Goal: Transaction & Acquisition: Purchase product/service

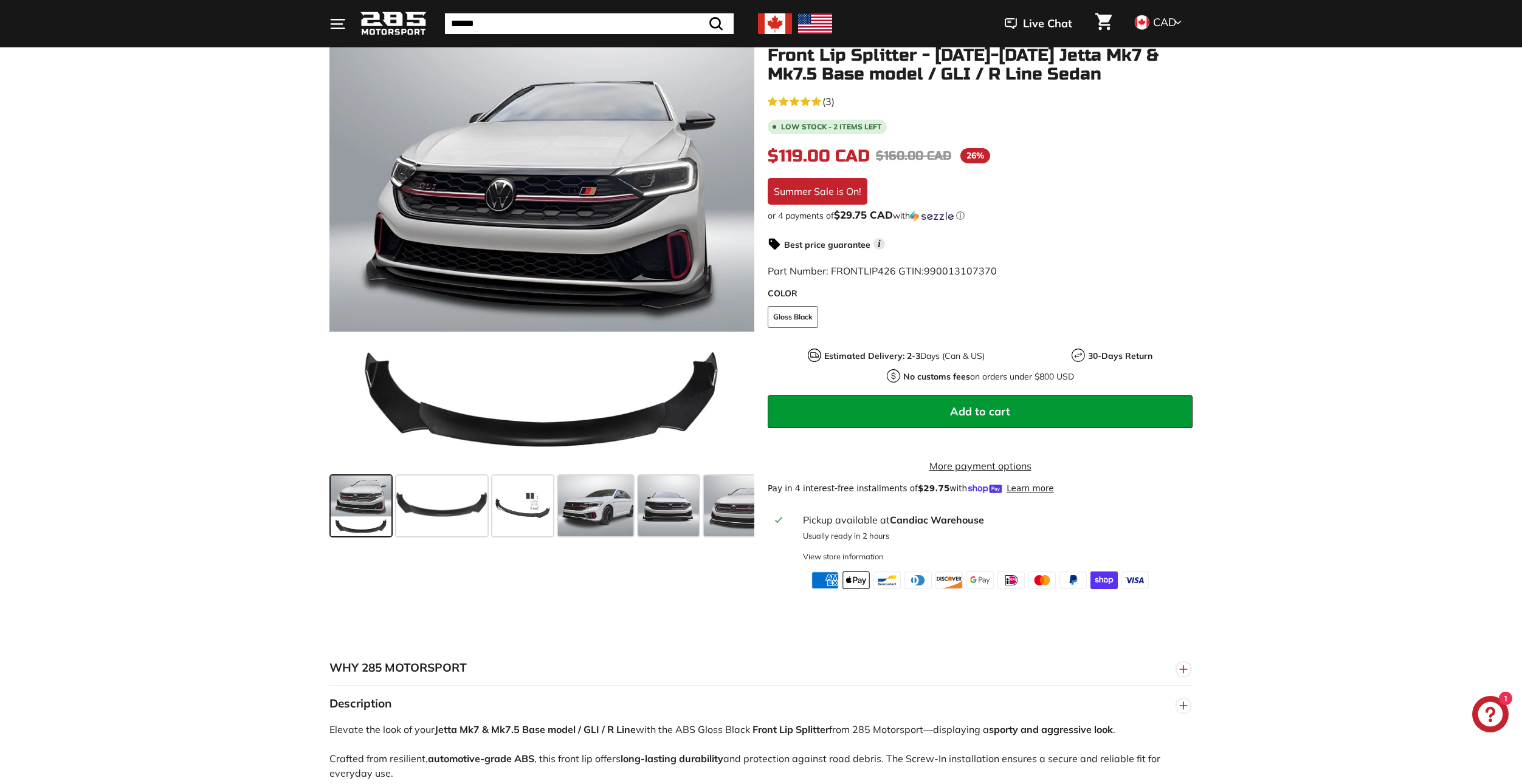
scroll to position [182, 0]
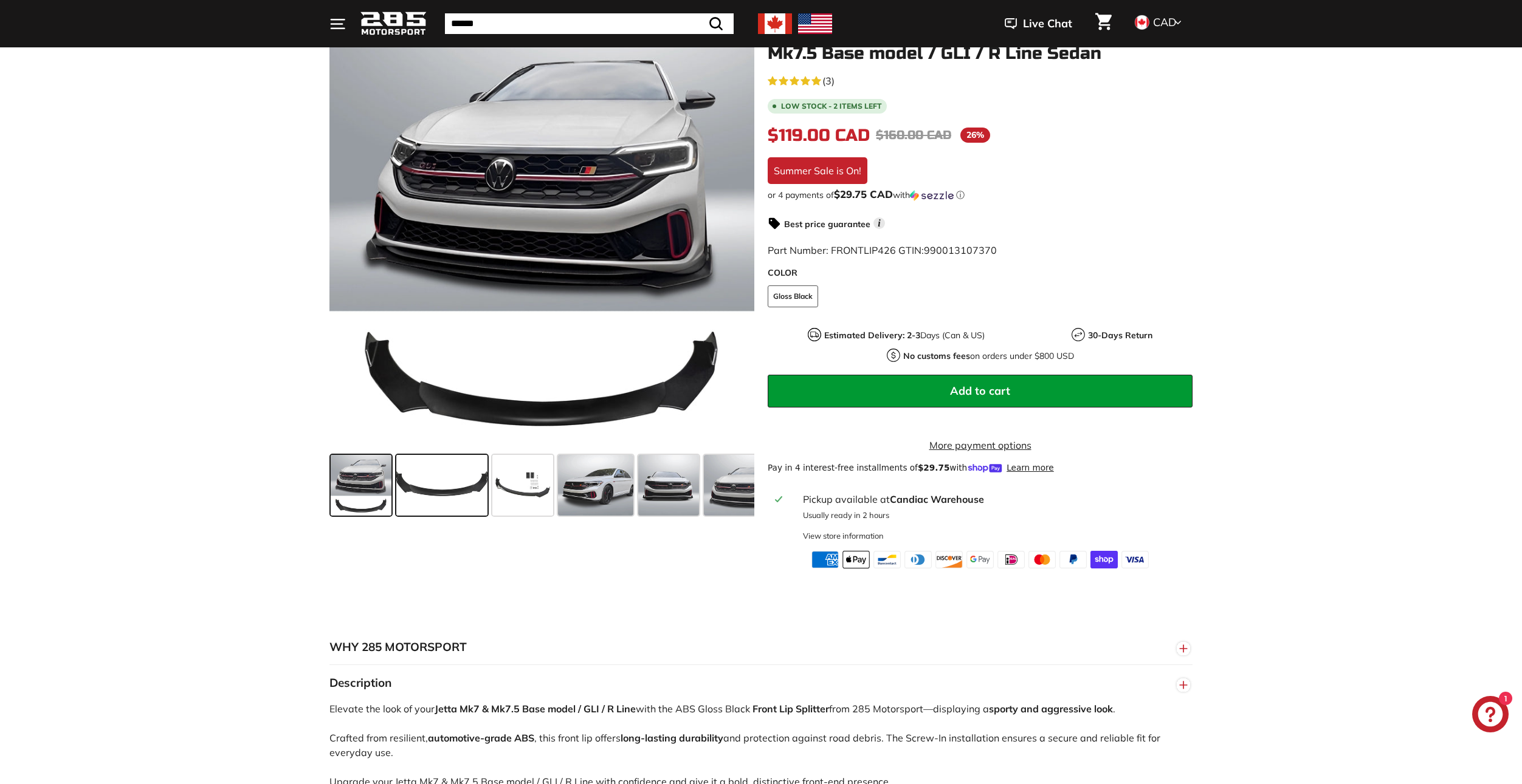
click at [466, 500] on span at bounding box center [442, 485] width 91 height 61
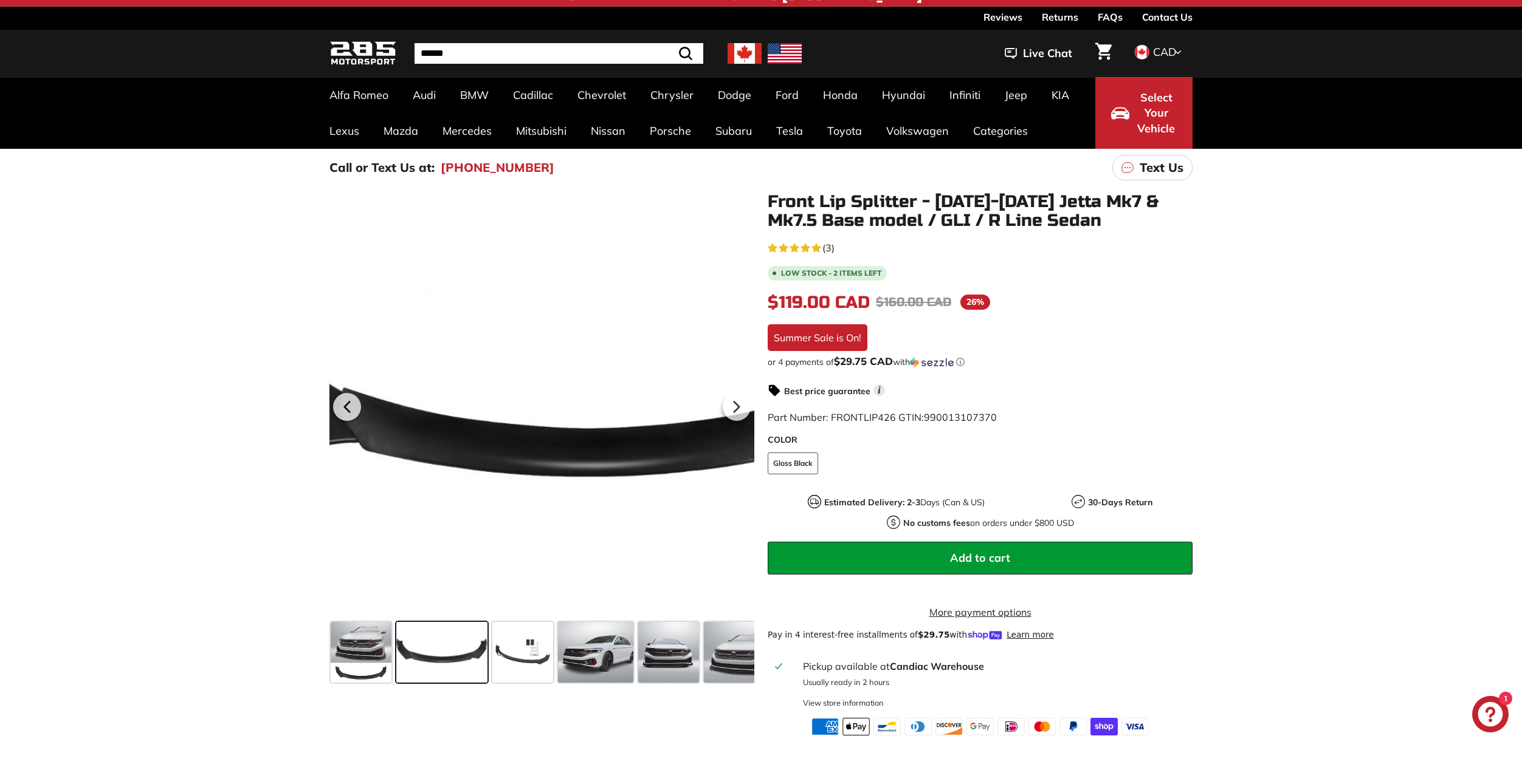
scroll to position [61, 0]
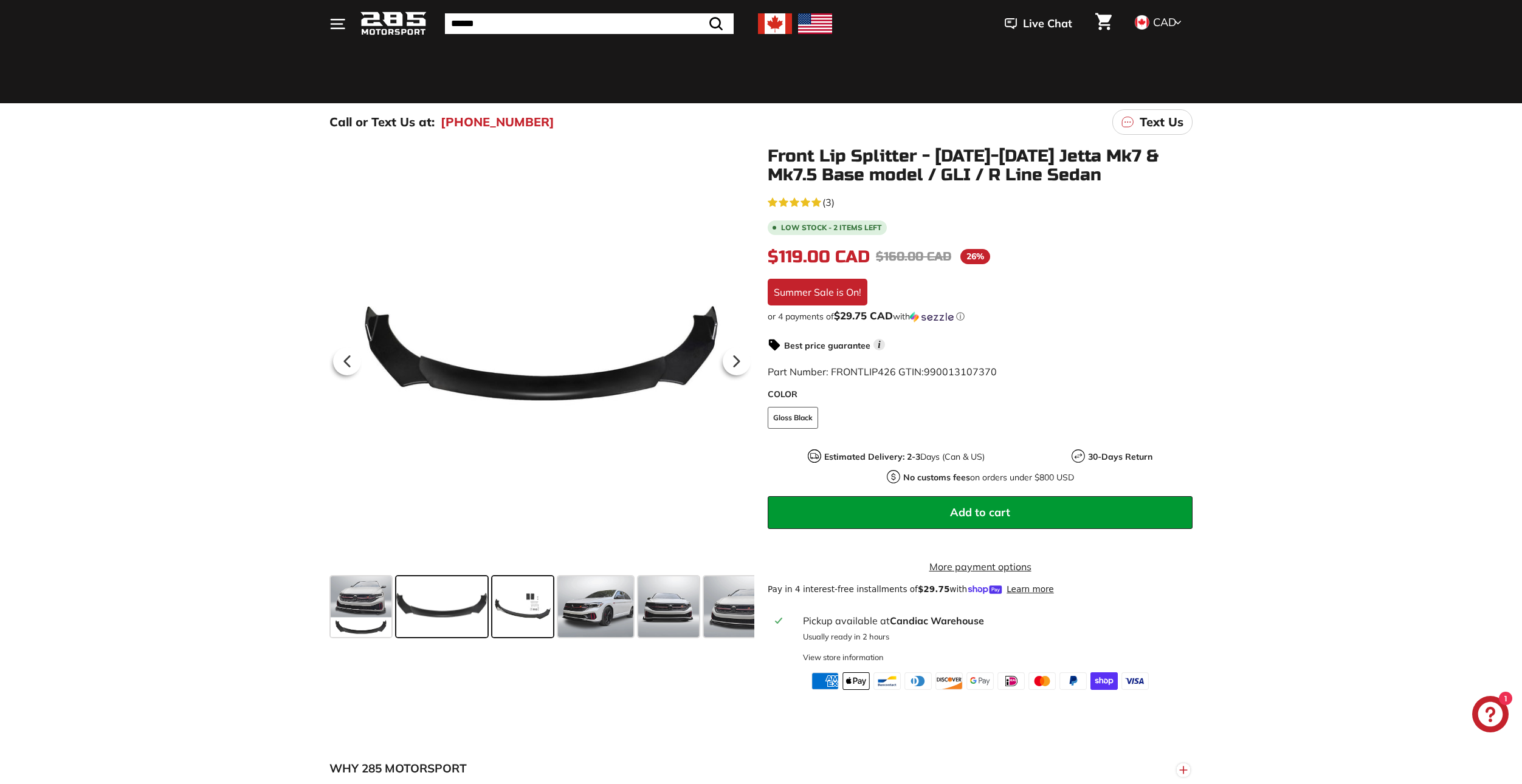
click at [527, 631] on span at bounding box center [523, 607] width 61 height 61
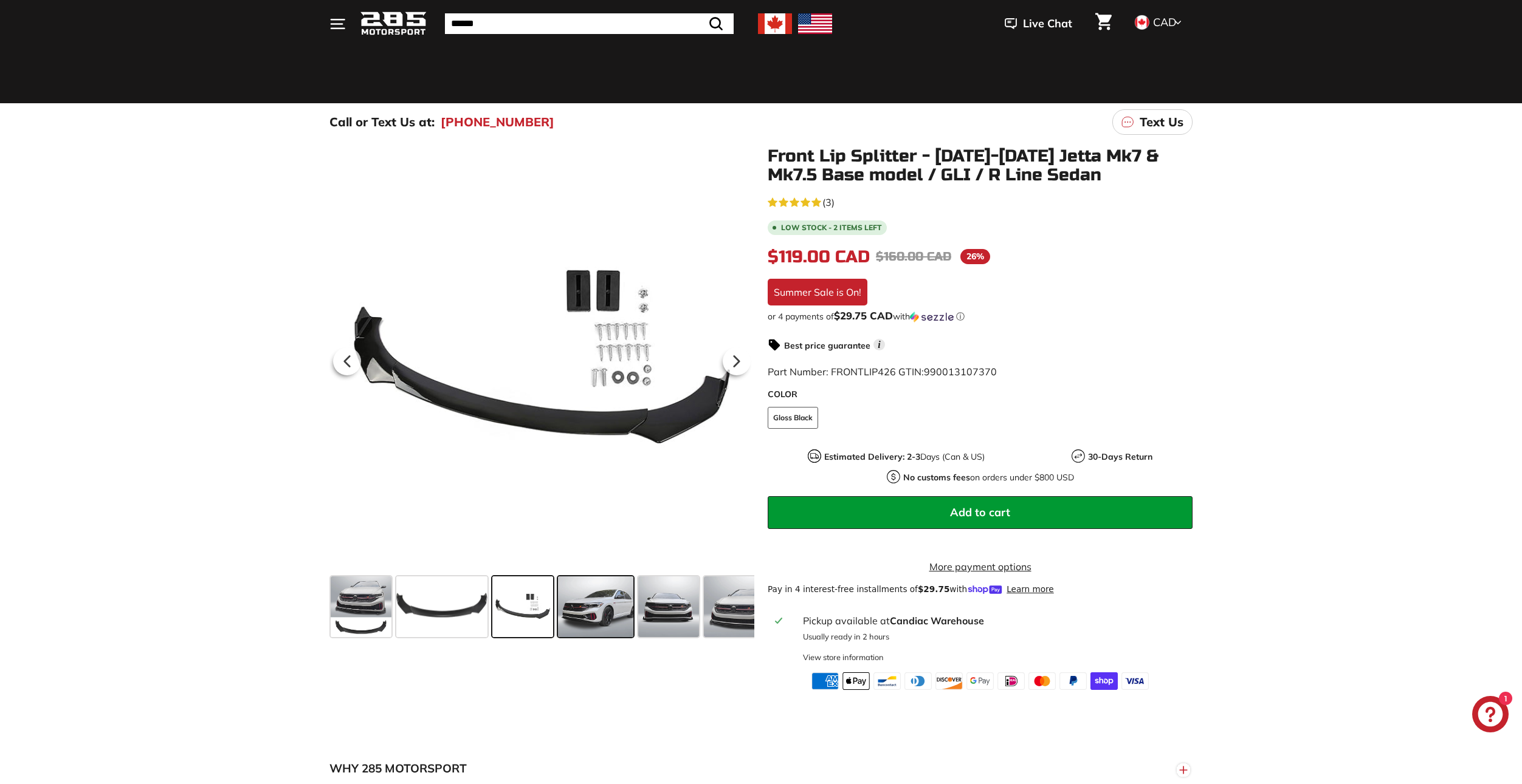
click at [592, 620] on span at bounding box center [595, 607] width 76 height 61
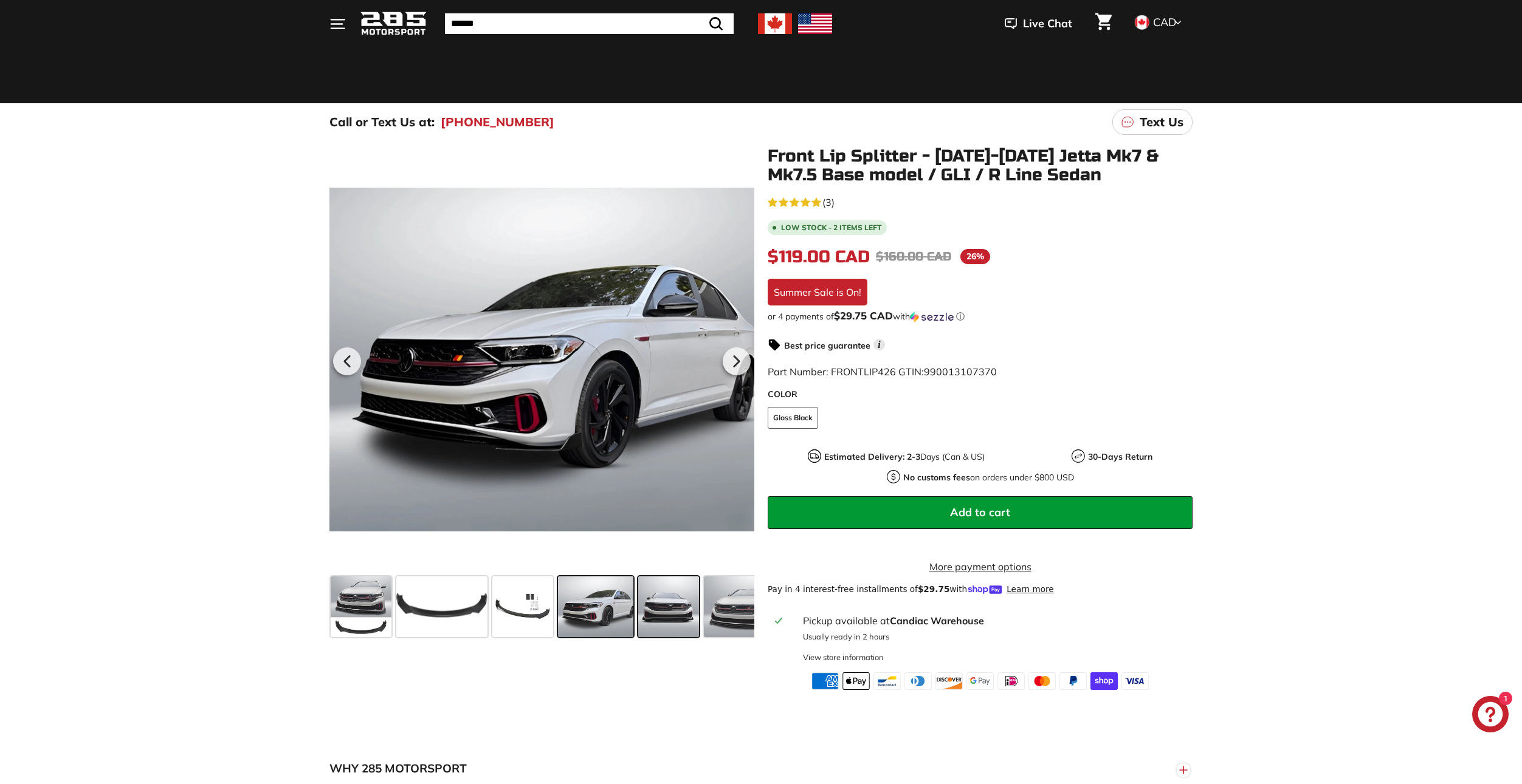
click at [666, 621] on span at bounding box center [669, 607] width 61 height 61
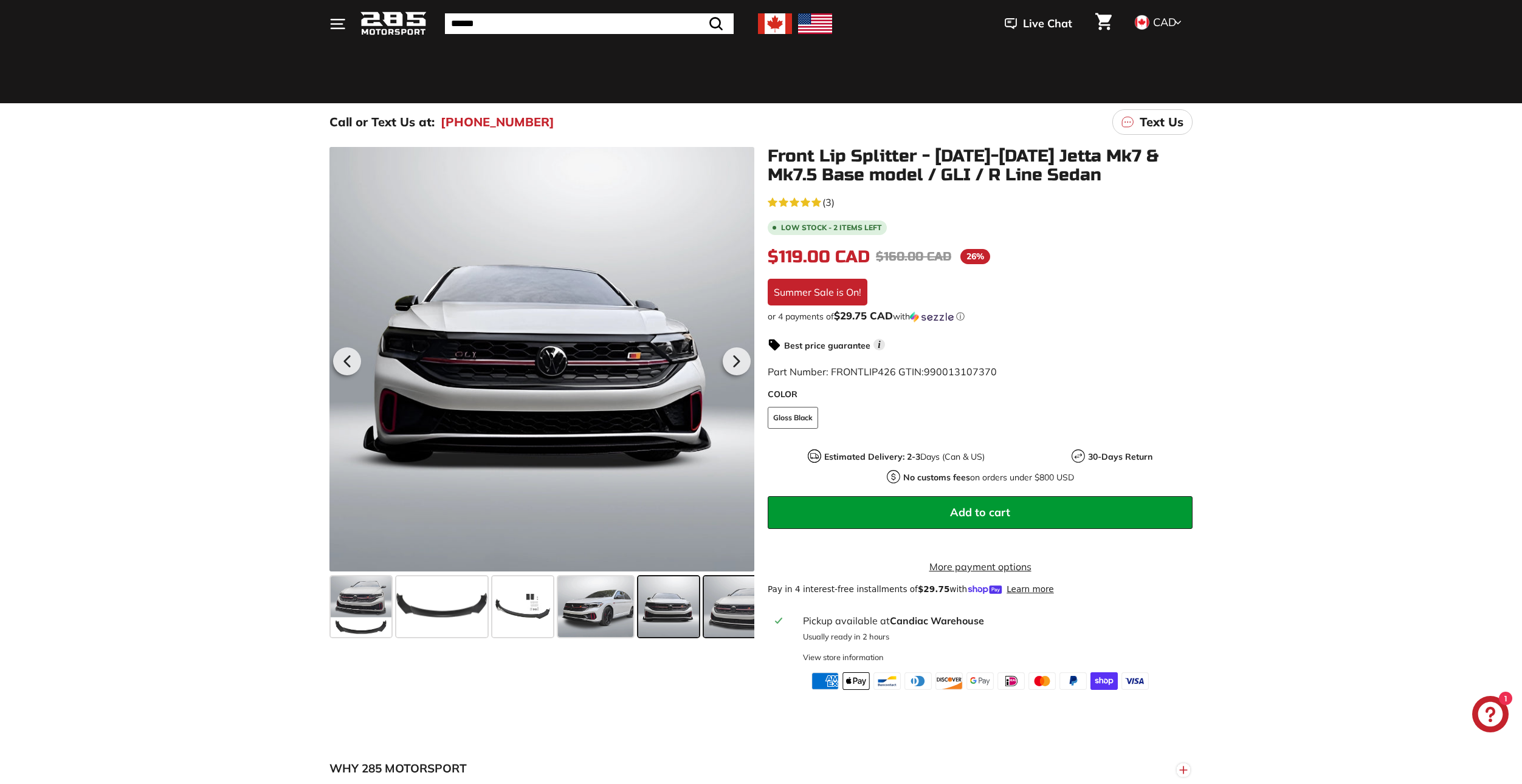
click at [713, 621] on span at bounding box center [740, 607] width 73 height 61
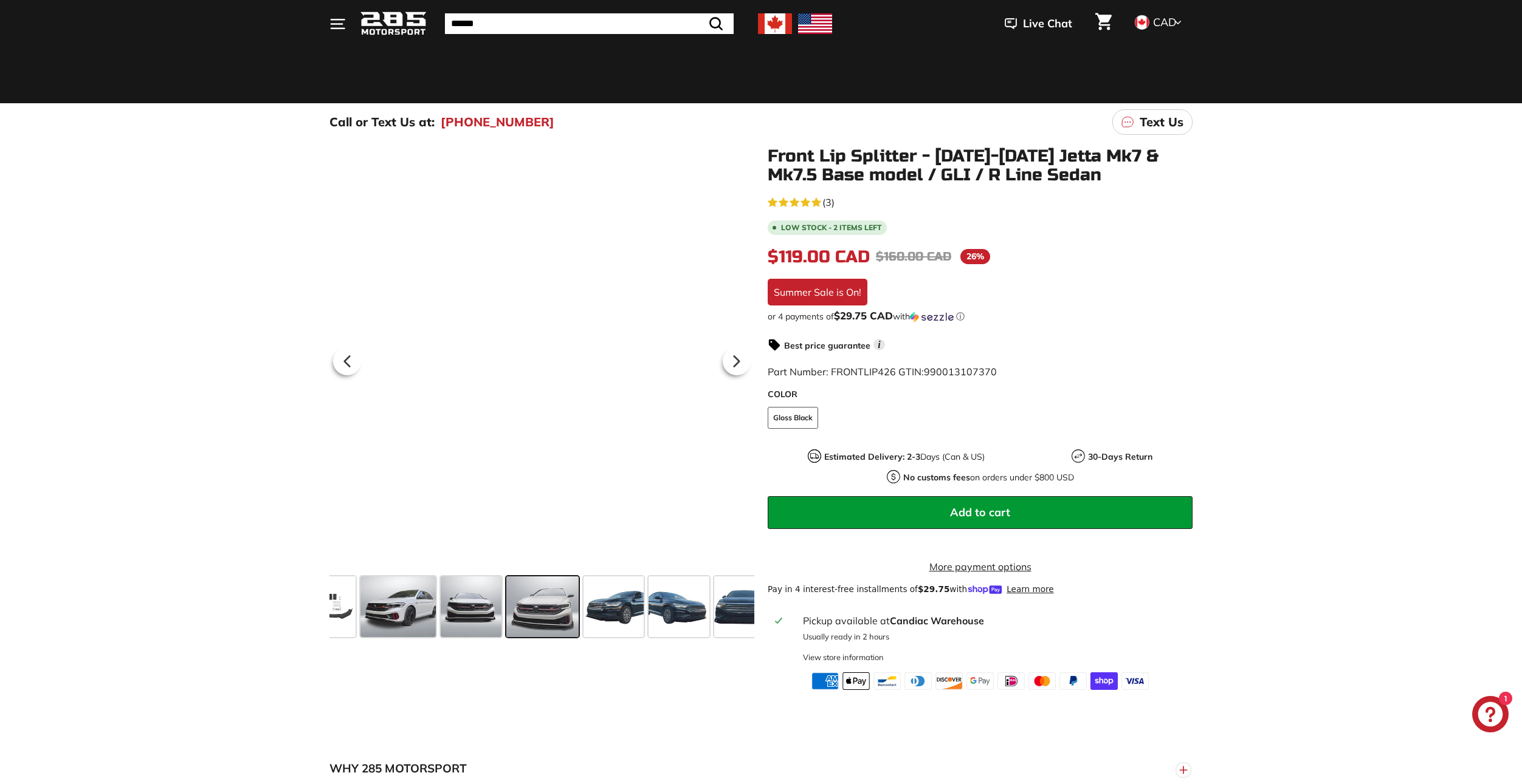
scroll to position [0, 198]
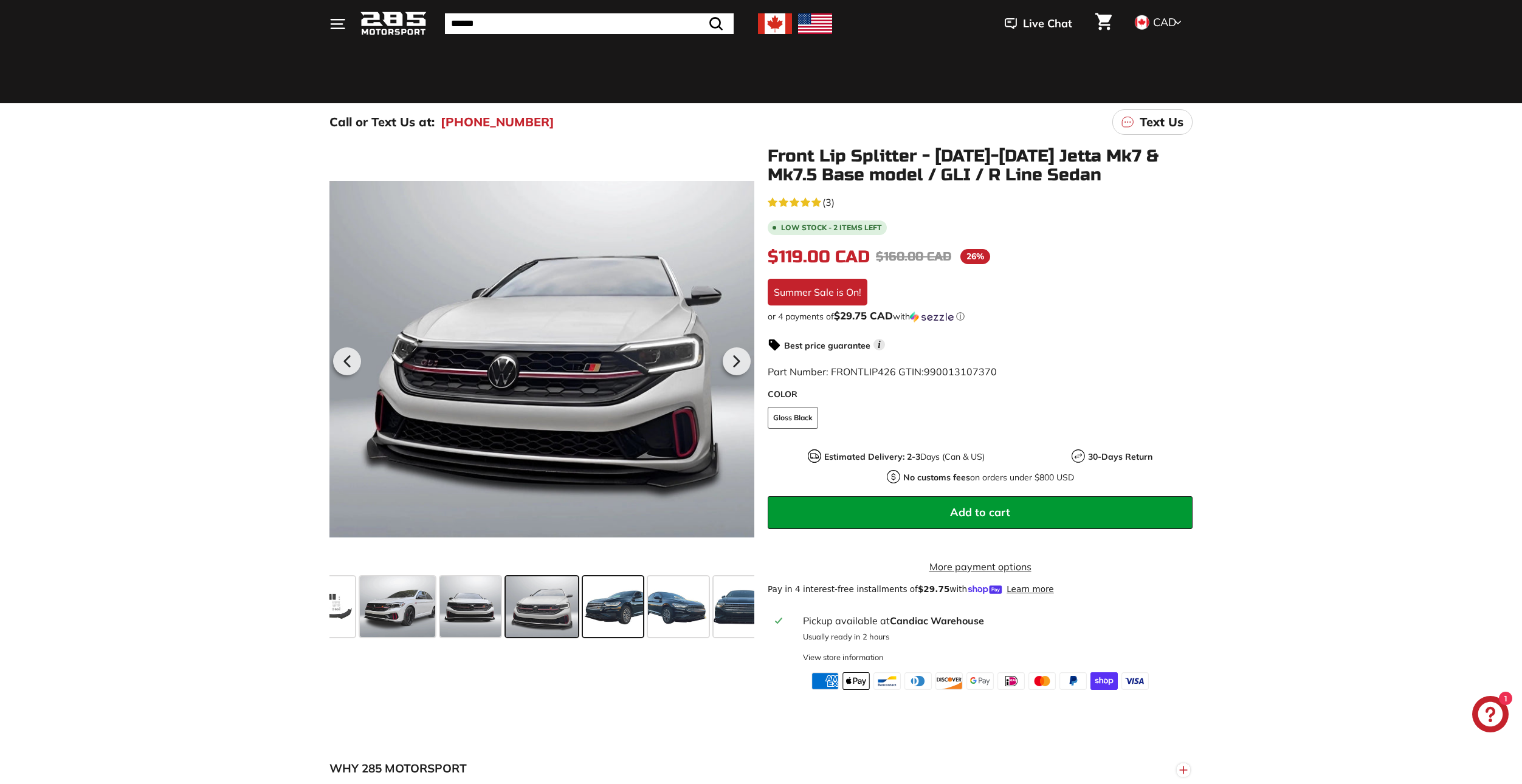
click at [624, 617] on span at bounding box center [613, 607] width 61 height 61
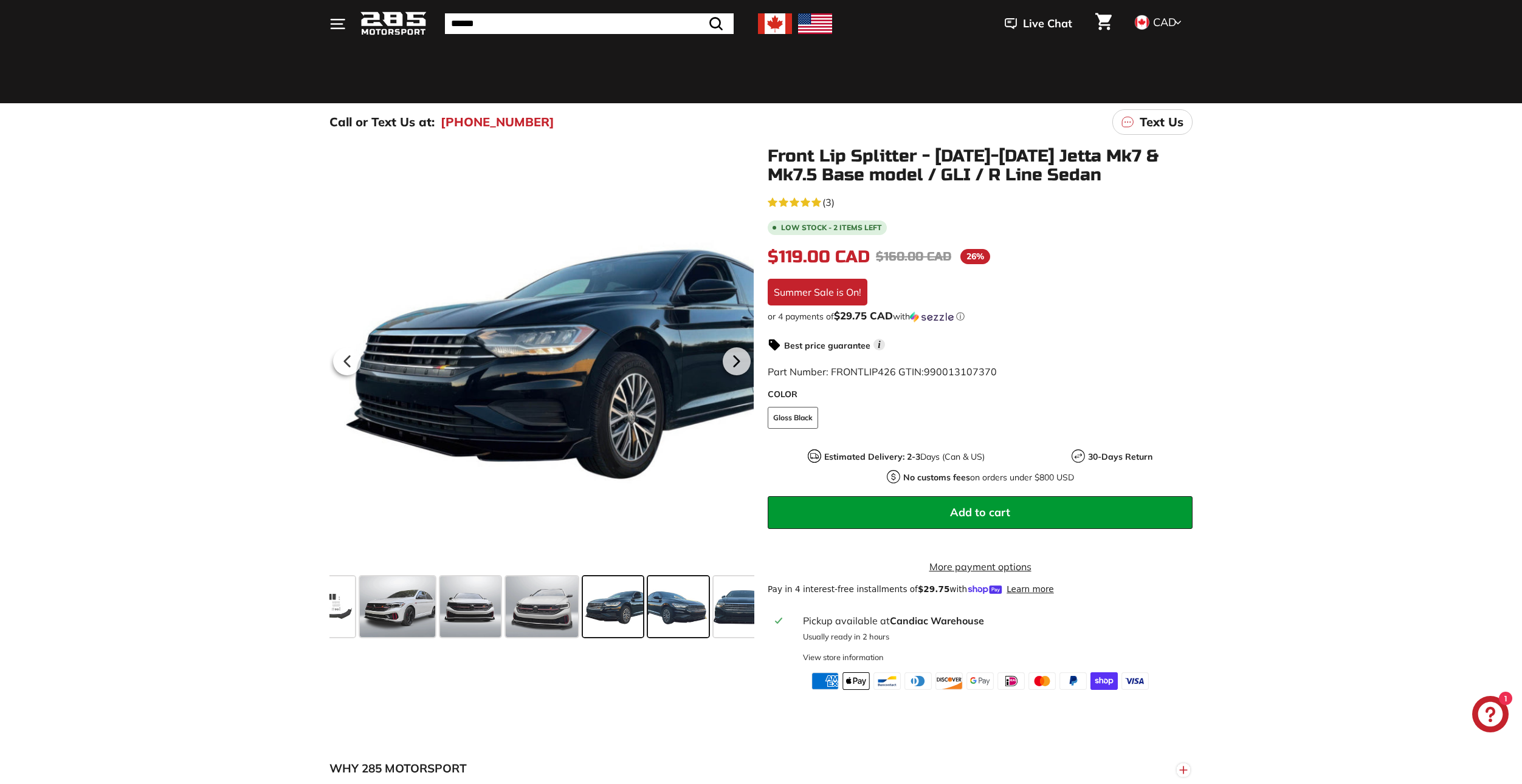
click at [670, 616] on span at bounding box center [678, 607] width 61 height 61
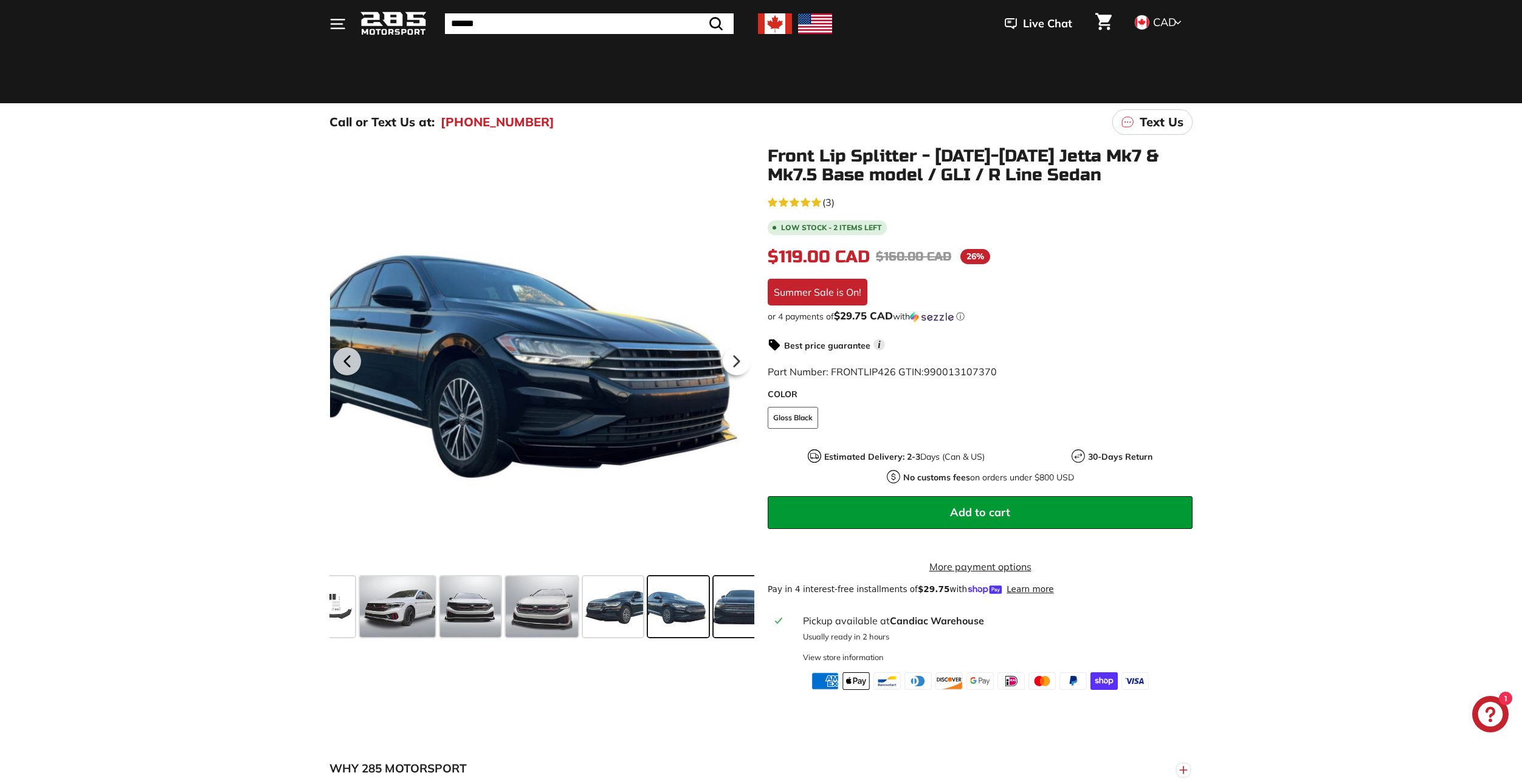
click at [727, 618] on span at bounding box center [743, 607] width 61 height 61
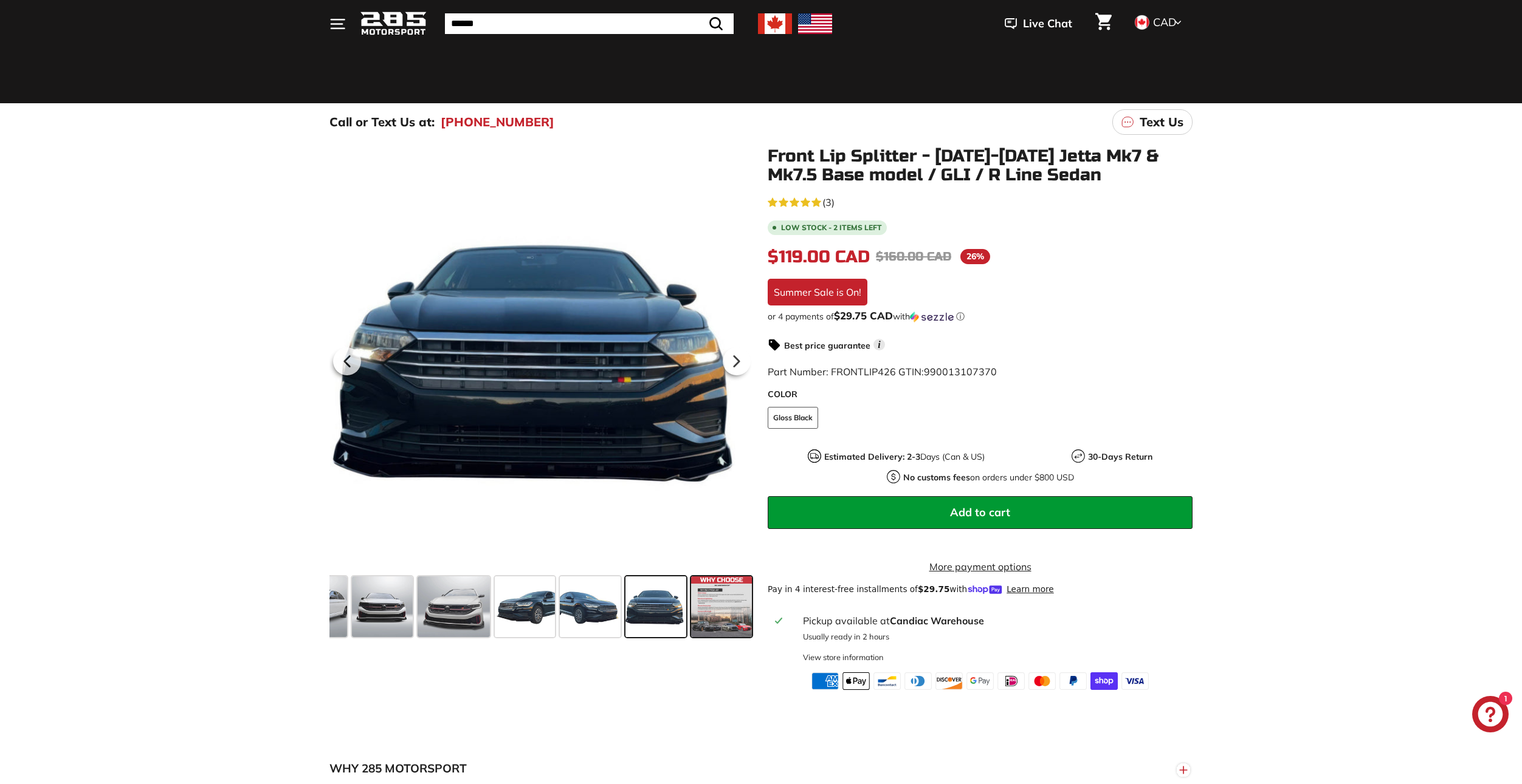
click at [746, 621] on span at bounding box center [721, 607] width 61 height 61
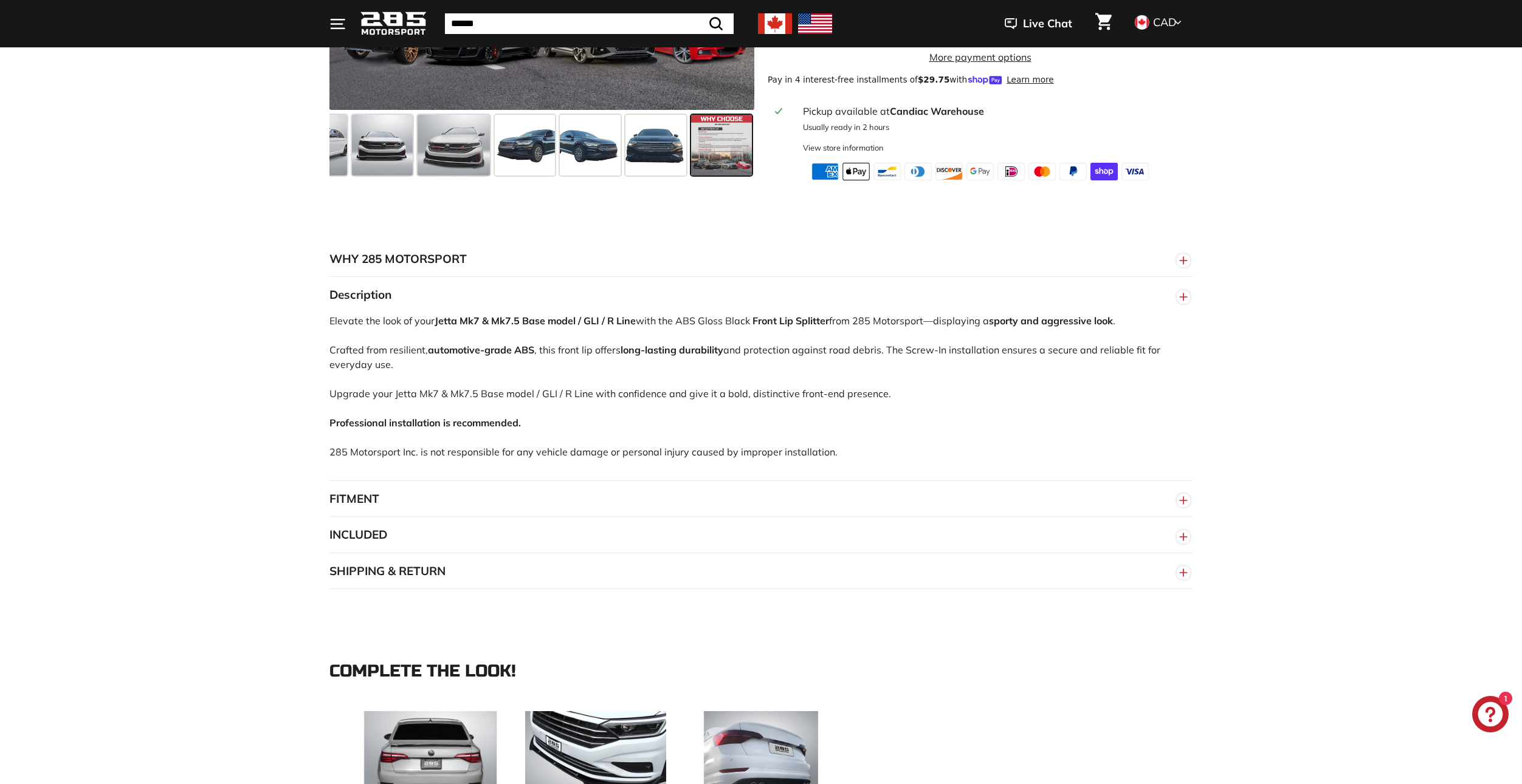
scroll to position [607, 0]
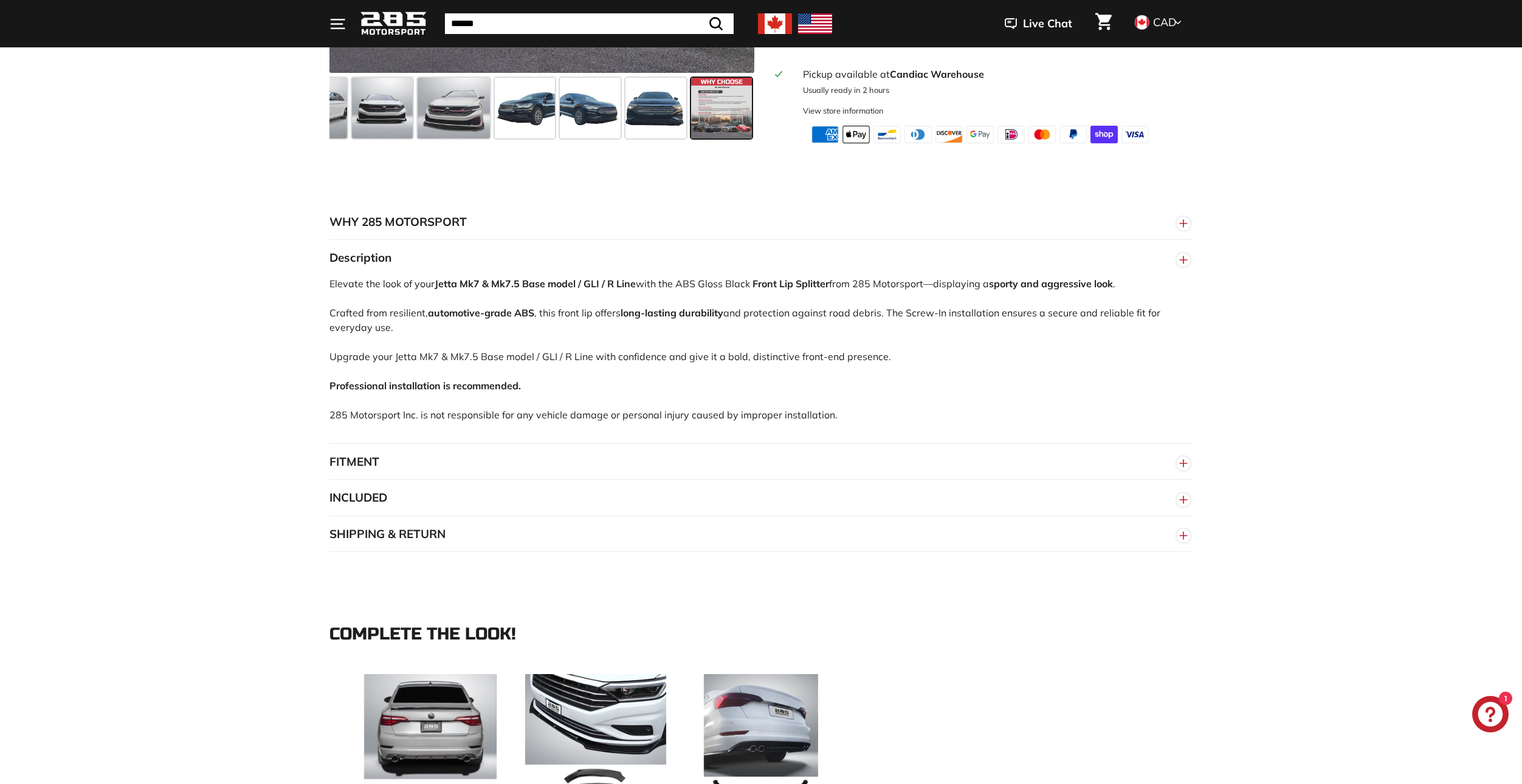
click at [523, 471] on button "FITMENT" at bounding box center [760, 462] width 863 height 37
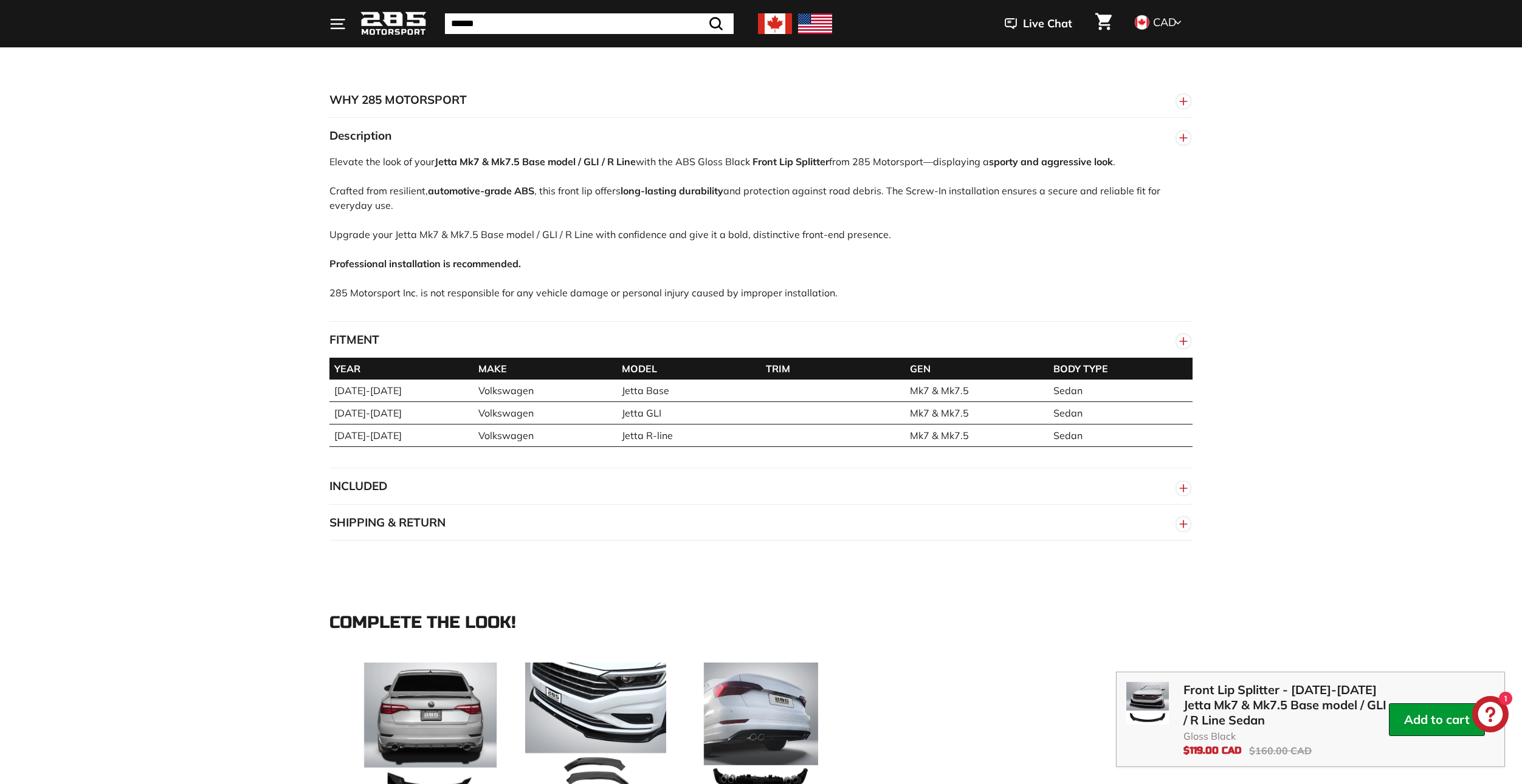
scroll to position [790, 0]
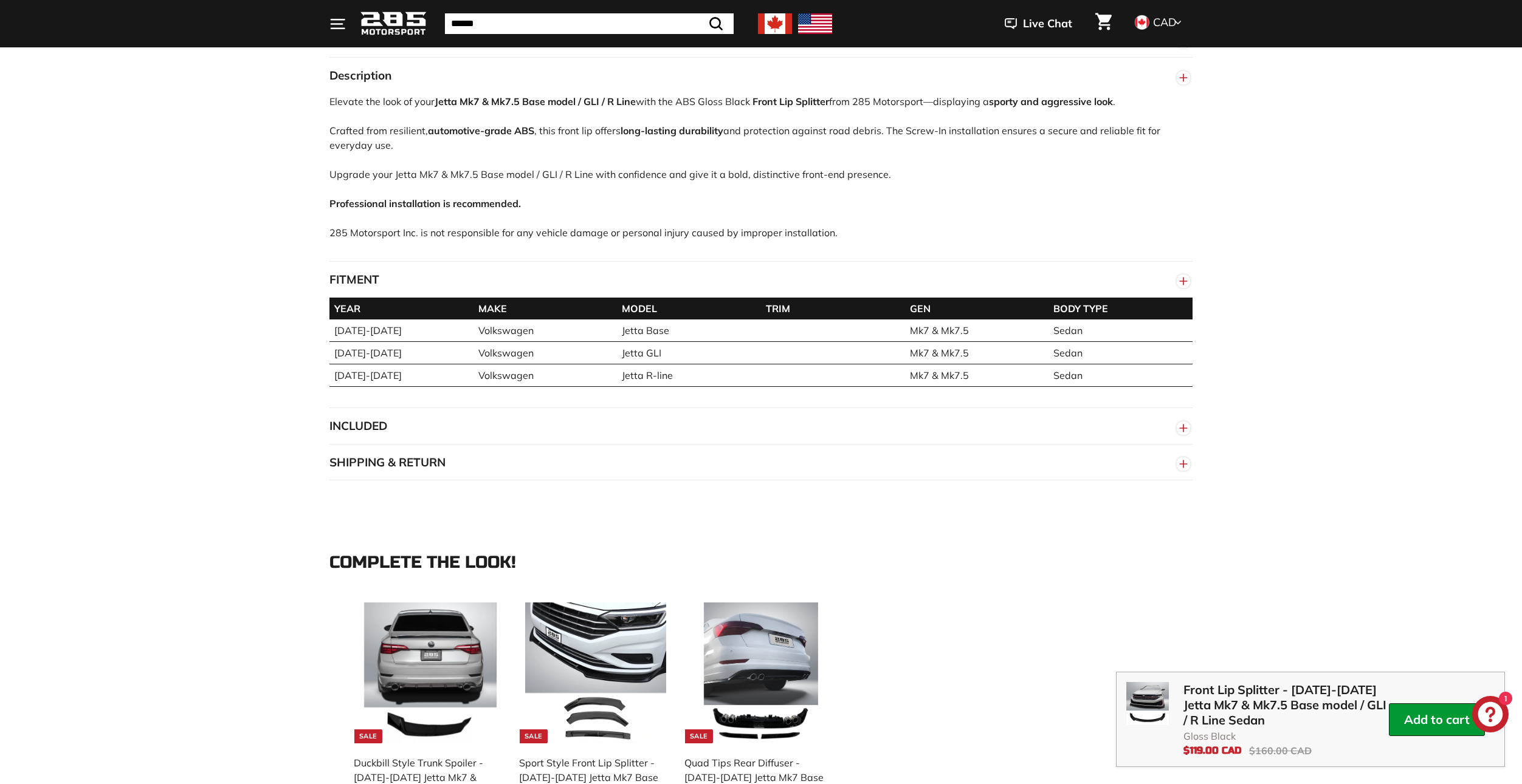
click at [581, 435] on button "INCLUDED" at bounding box center [760, 426] width 863 height 37
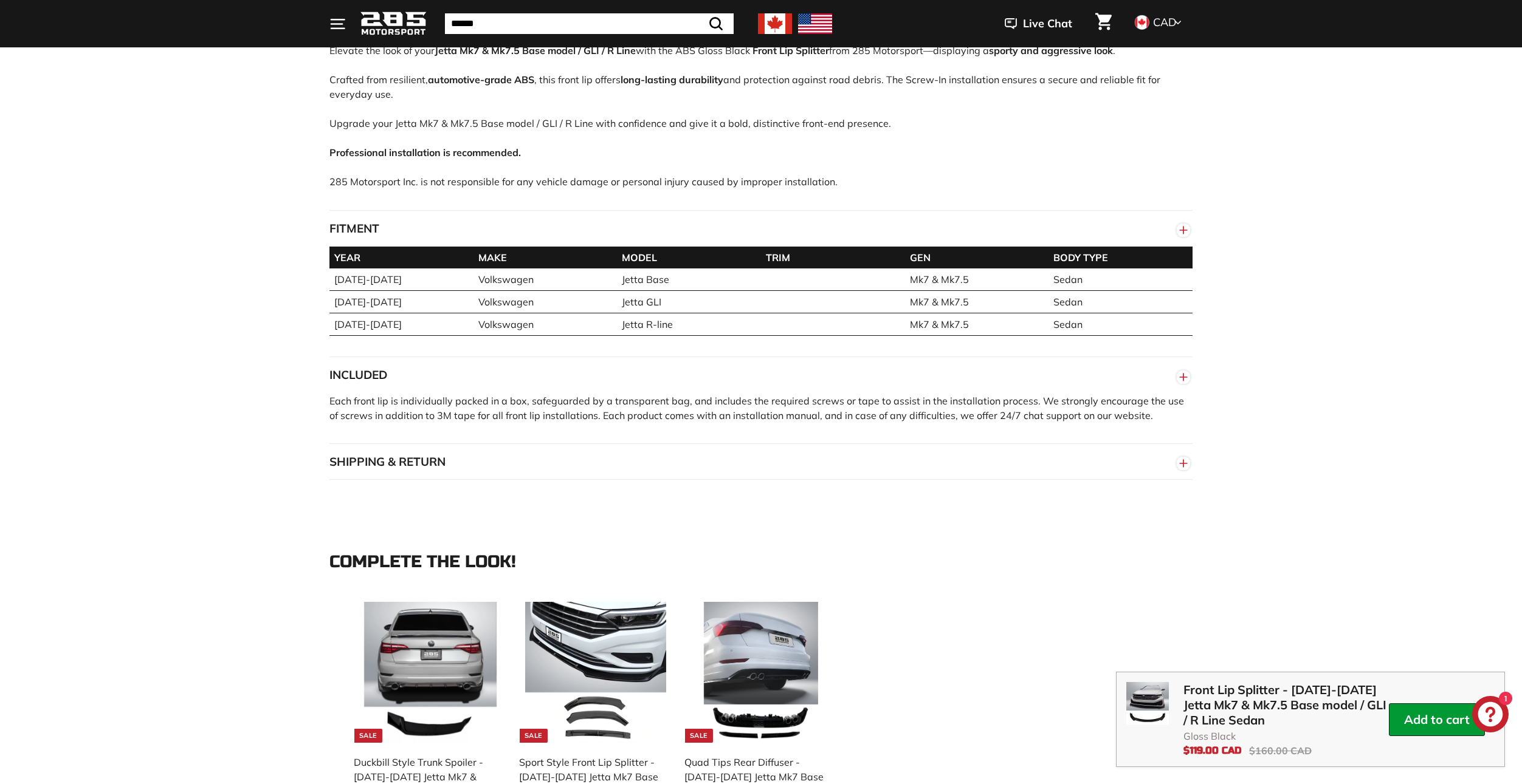
scroll to position [851, 0]
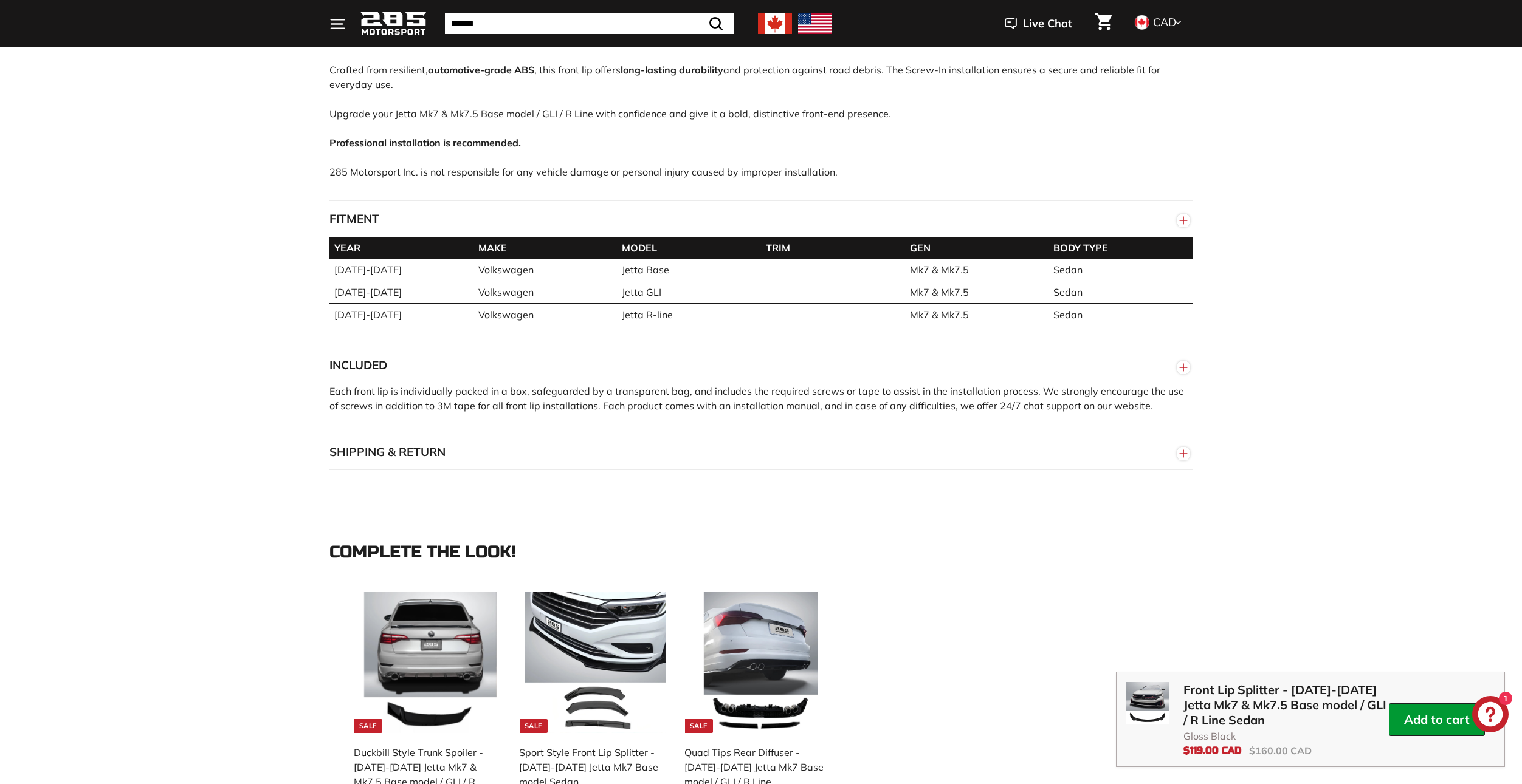
click at [567, 451] on button "SHIPPING & RETURN" at bounding box center [760, 453] width 863 height 37
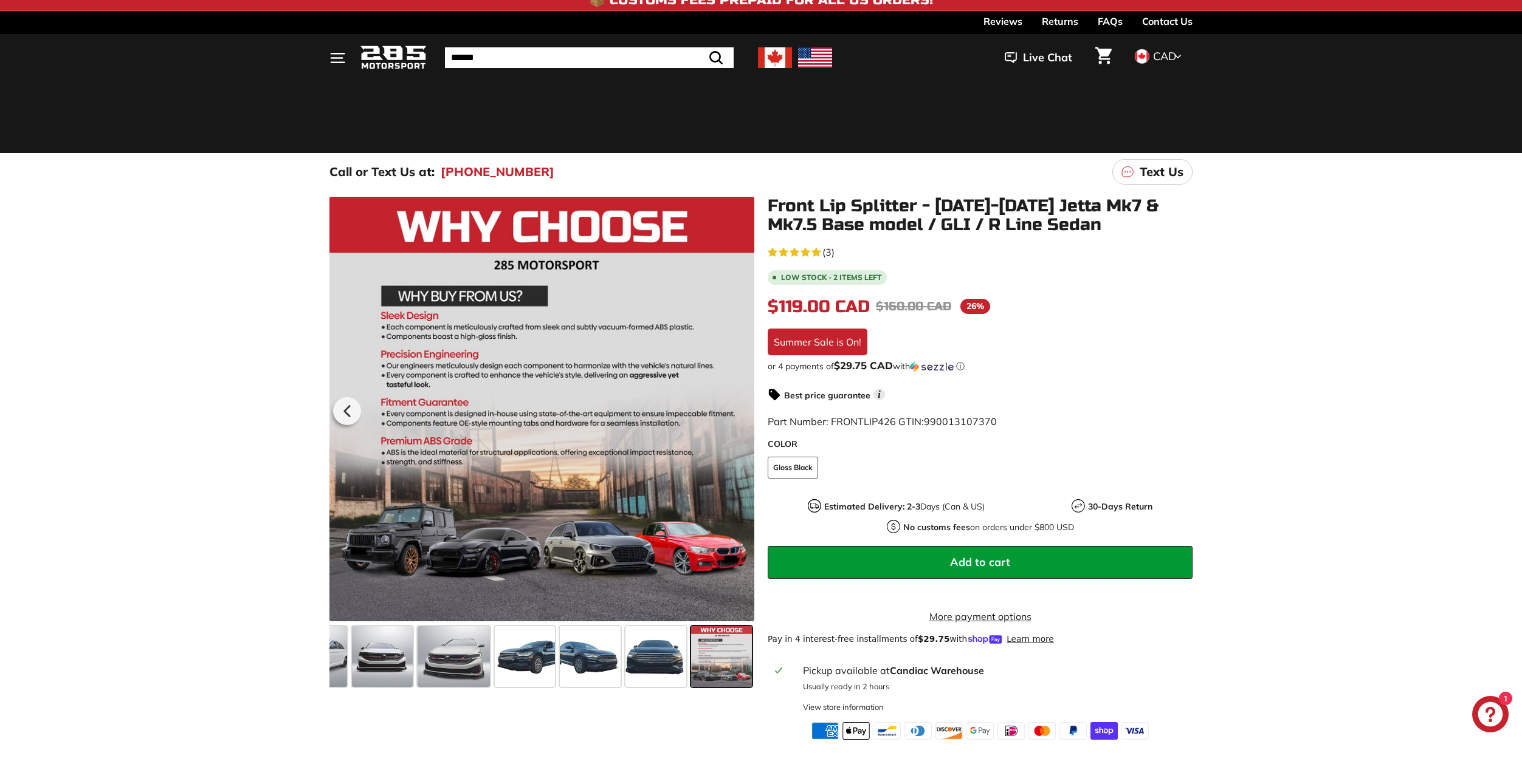
scroll to position [0, 0]
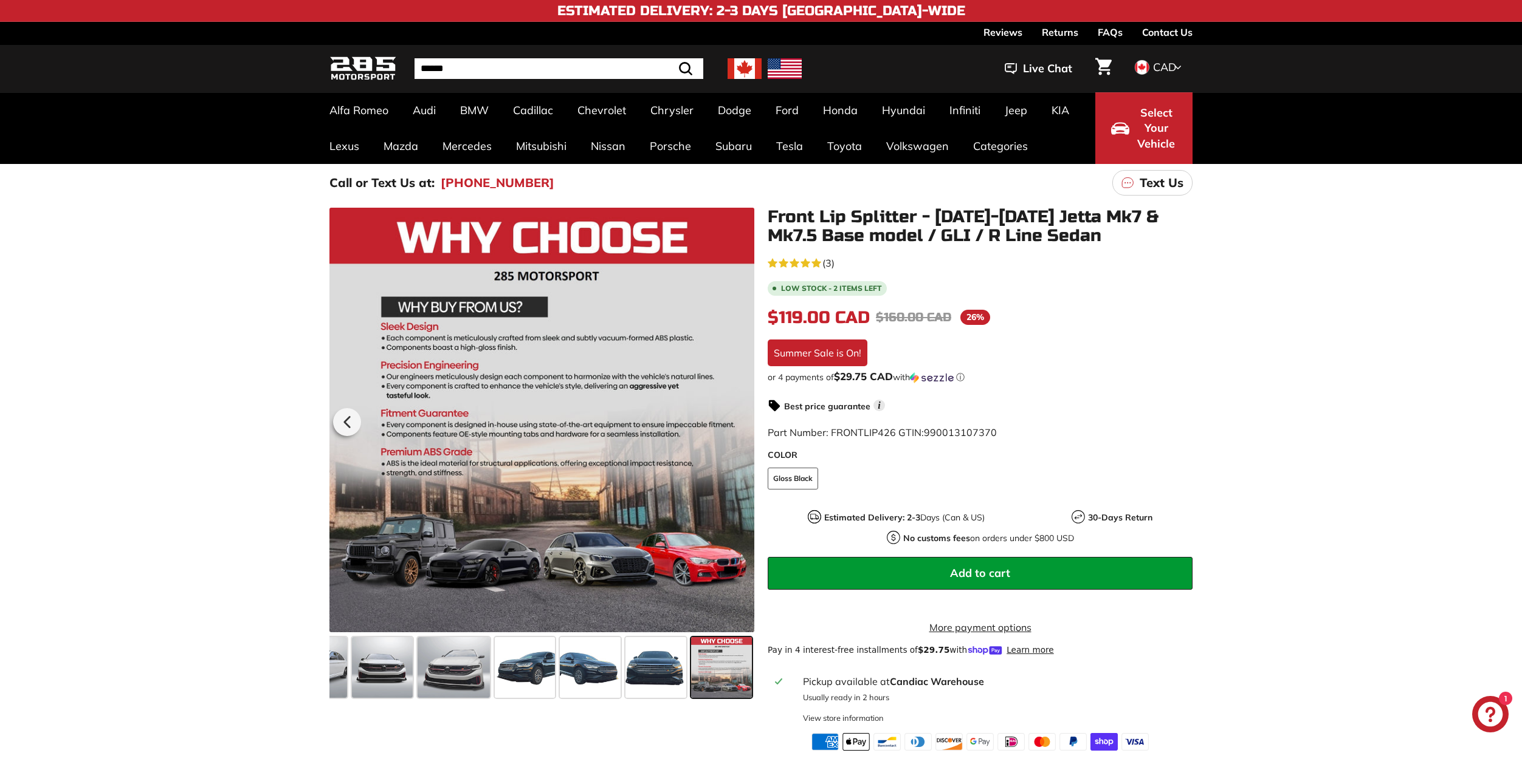
click at [1041, 437] on div "Part Number: FRONTLIP426 GTIN: 990013107370" at bounding box center [980, 432] width 425 height 15
click at [1017, 383] on div "5.0 rating (3 votes) (3) Low stock - 2 items left $119.00 CAD $119.00 CAD Regul…" at bounding box center [980, 502] width 425 height 496
click at [1048, 394] on div "5.0 rating (3 votes) (3) Low stock - 2 items left $119.00 CAD $119.00 CAD Regul…" at bounding box center [980, 502] width 425 height 496
click at [473, 667] on span at bounding box center [454, 667] width 73 height 61
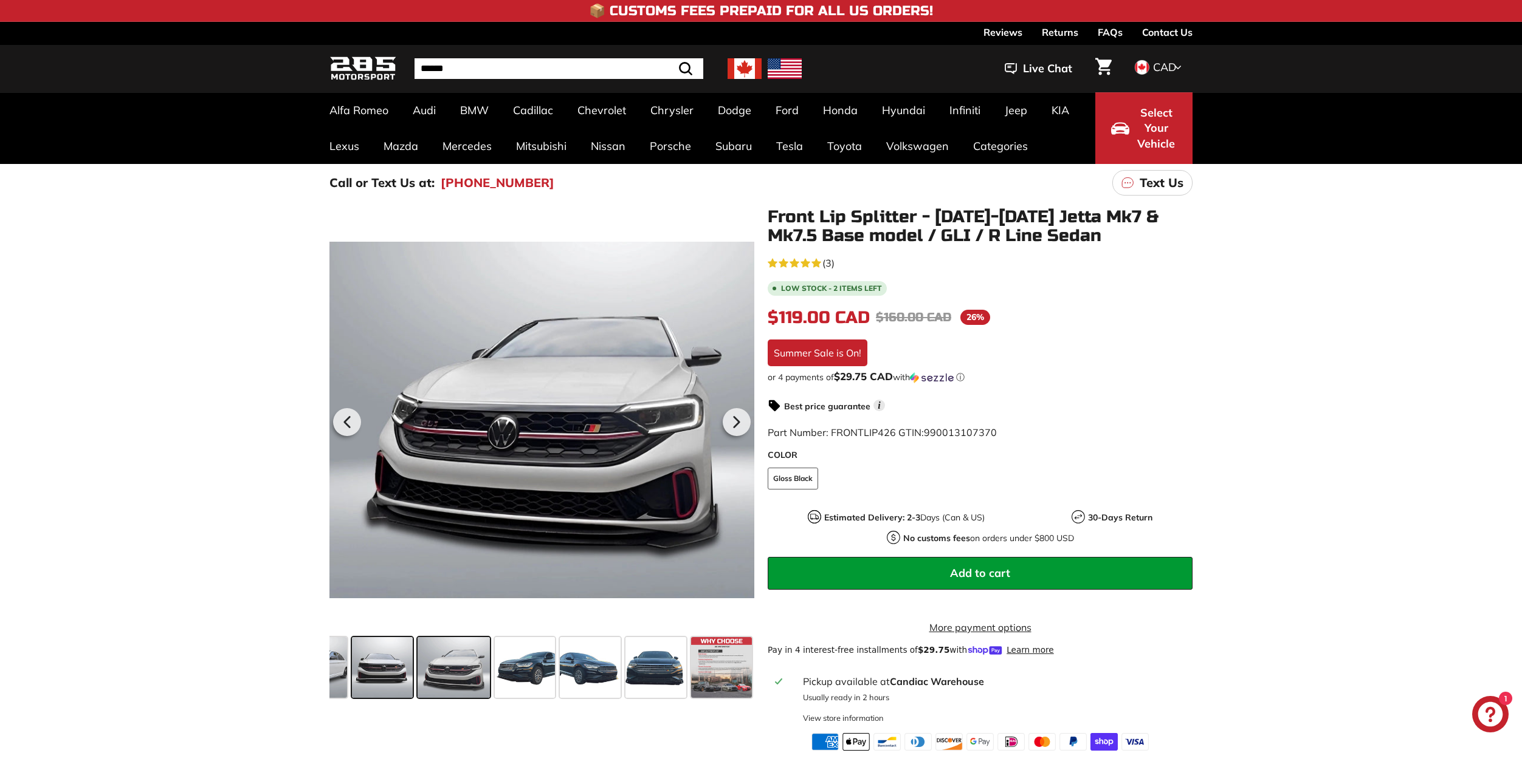
click at [383, 666] on span at bounding box center [382, 667] width 61 height 61
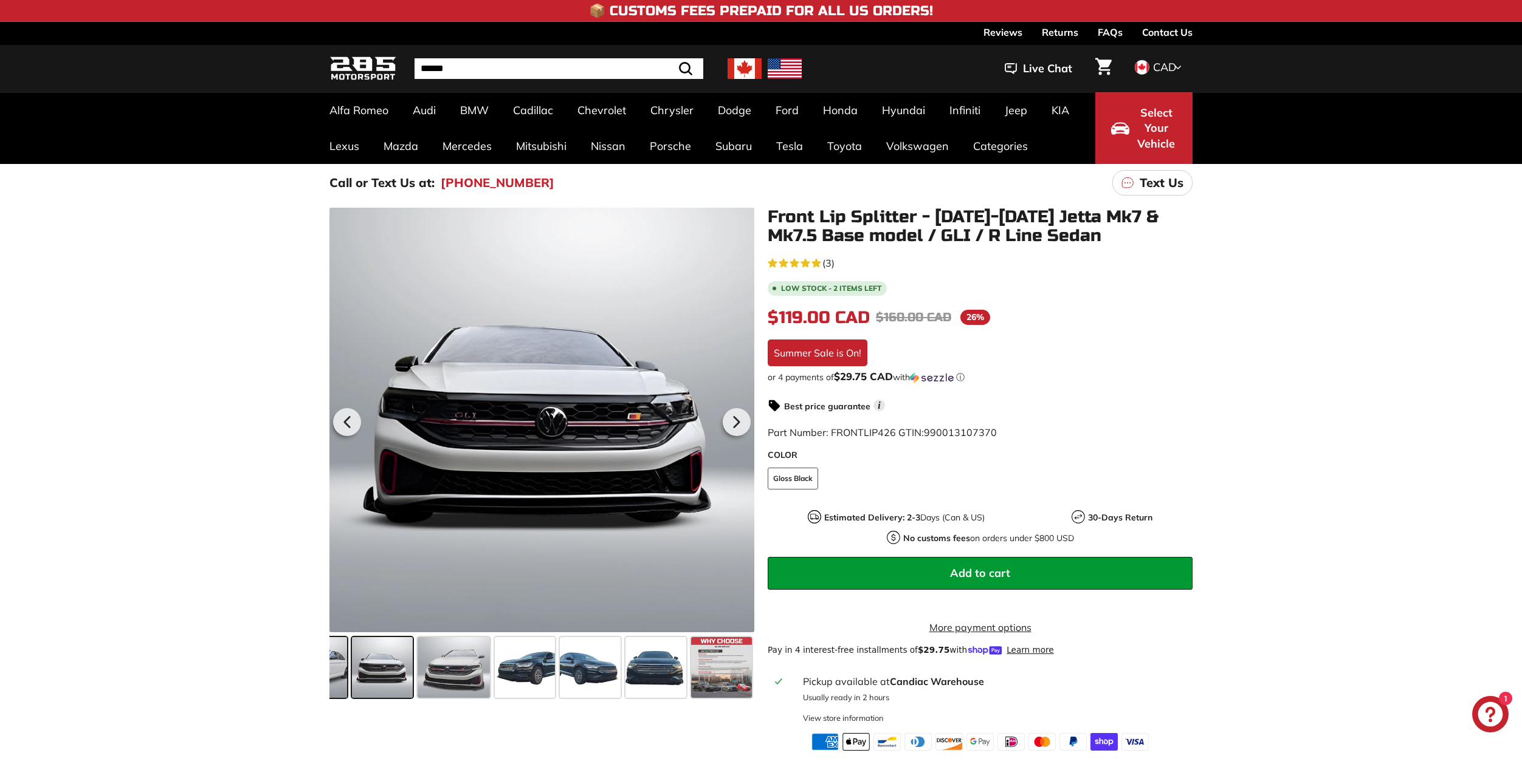
click at [339, 665] on span at bounding box center [309, 667] width 76 height 61
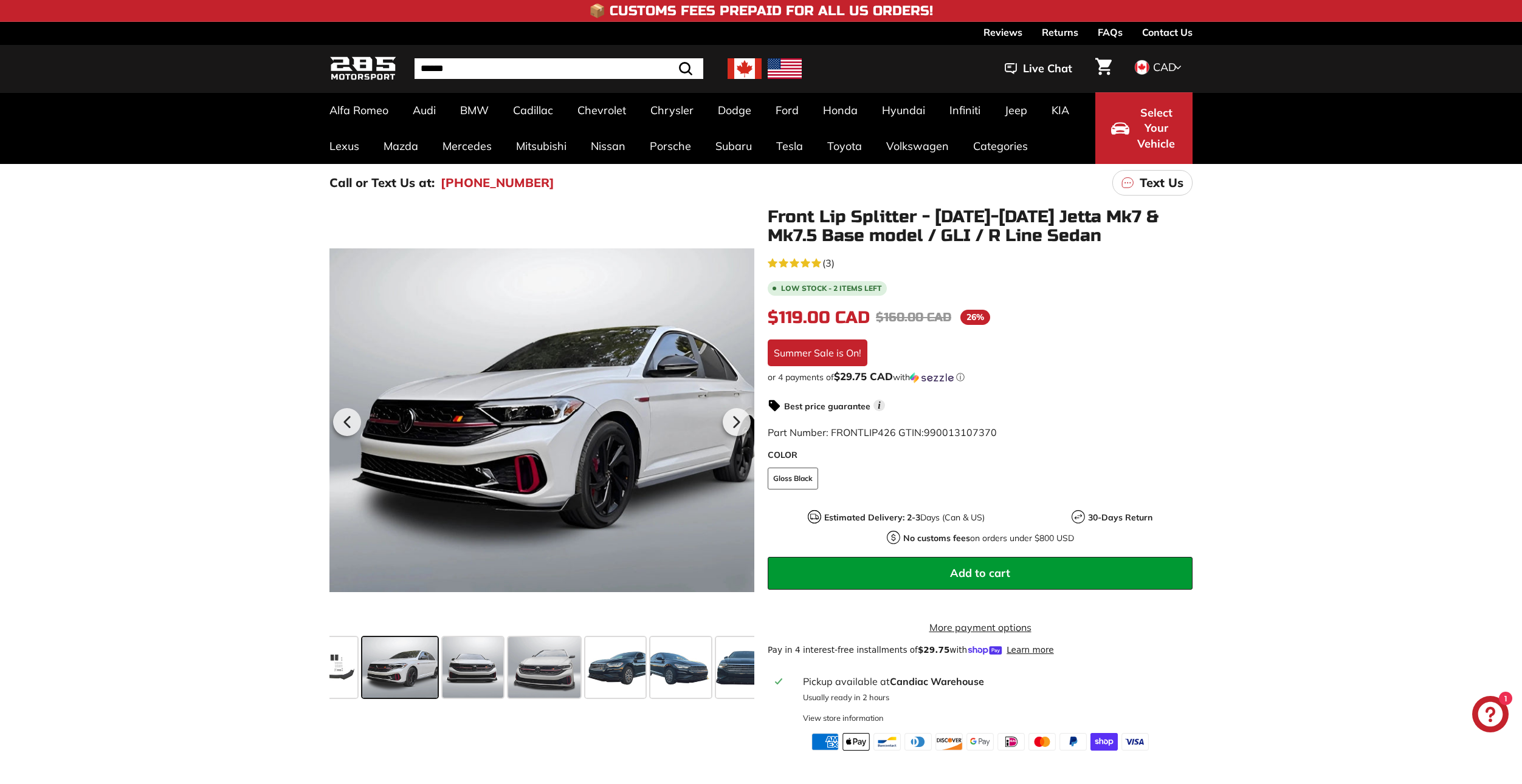
scroll to position [0, 54]
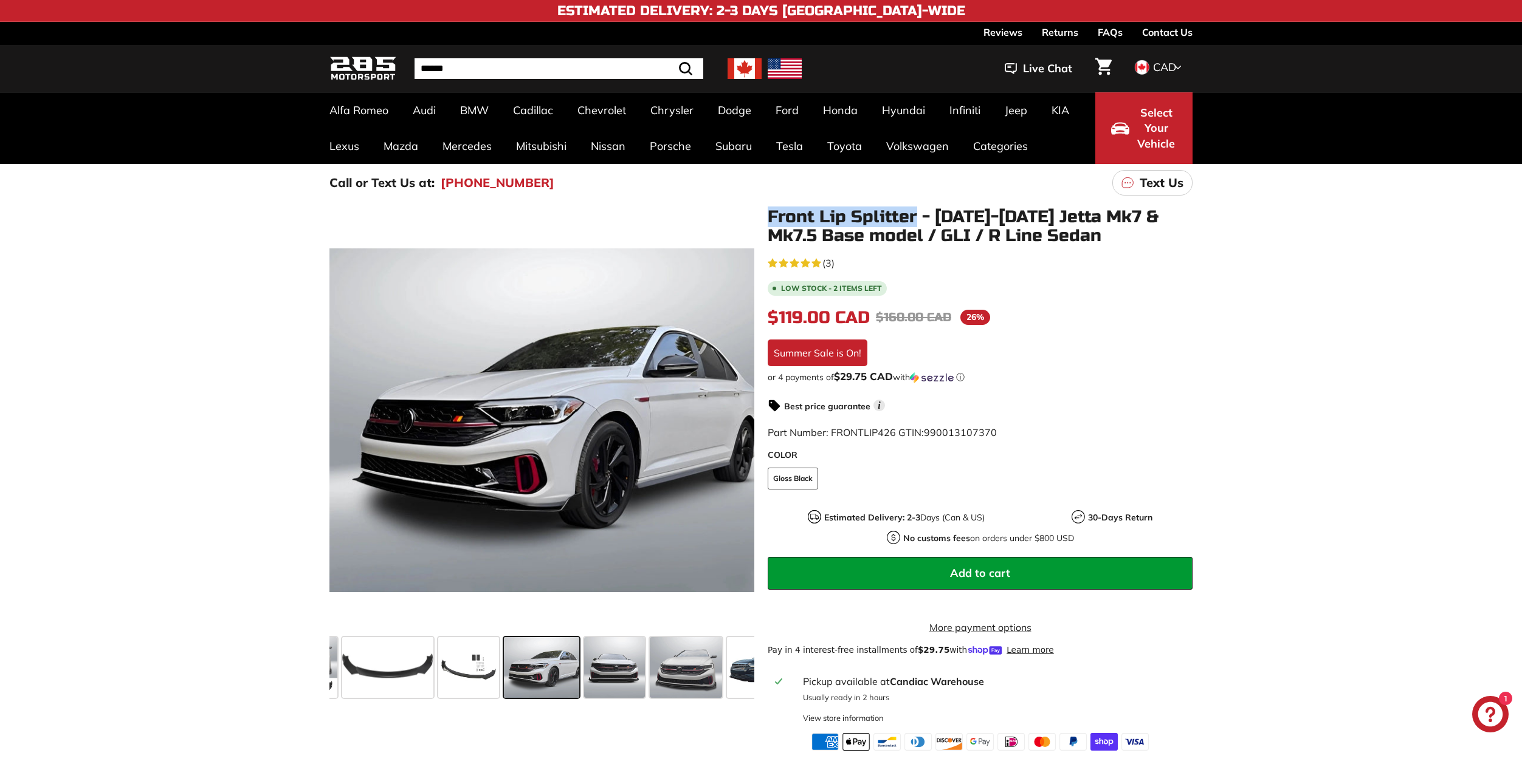
drag, startPoint x: 768, startPoint y: 217, endPoint x: 916, endPoint y: 215, distance: 148.0
click at [916, 215] on h1 "Front Lip Splitter - [DATE]-[DATE] Jetta Mk7 & Mk7.5 Base model / GLI / R Line …" at bounding box center [980, 226] width 425 height 37
copy h1 "Front Lip Splitter"
click at [1230, 374] on div ".cls-1{fill:none;stroke:#000;stroke-miterlimit:10;stroke-width:2px} .cls-1{fill…" at bounding box center [761, 476] width 1522 height 549
click at [1299, 319] on div ".cls-1{fill:none;stroke:#000;stroke-miterlimit:10;stroke-width:2px} .cls-1{fill…" at bounding box center [761, 476] width 1522 height 549
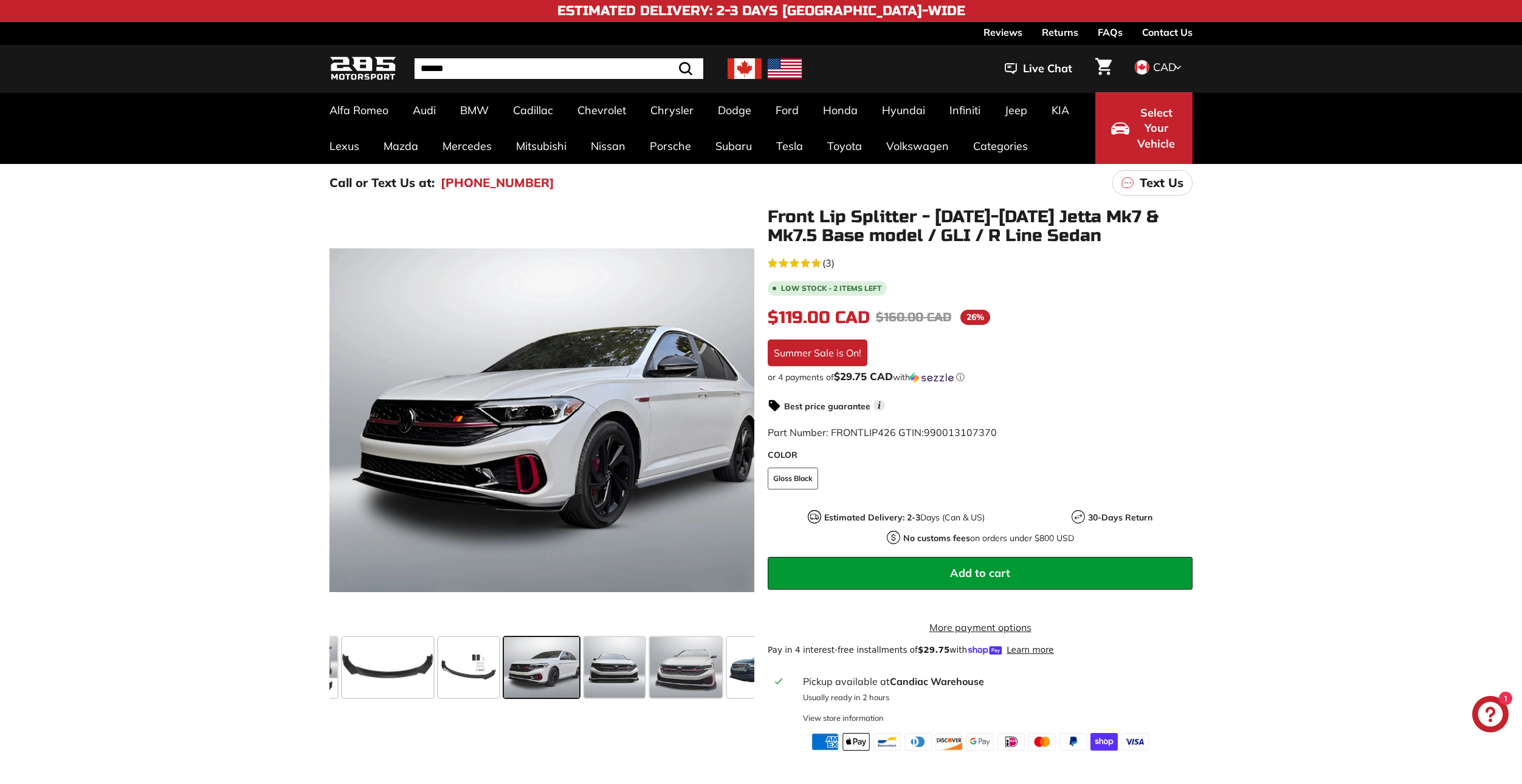
click at [1281, 322] on div ".cls-1{fill:none;stroke:#000;stroke-miterlimit:10;stroke-width:2px} .cls-1{fill…" at bounding box center [761, 476] width 1522 height 549
click at [1332, 449] on div ".cls-1{fill:none;stroke:#000;stroke-miterlimit:10;stroke-width:2px} .cls-1{fill…" at bounding box center [761, 476] width 1522 height 549
click at [1252, 362] on div ".cls-1{fill:none;stroke:#000;stroke-miterlimit:10;stroke-width:2px} .cls-1{fill…" at bounding box center [761, 476] width 1522 height 549
drag, startPoint x: 328, startPoint y: 61, endPoint x: 397, endPoint y: 73, distance: 70.0
click at [397, 73] on div ". . . Site navigation . . . Site navigation 285 Motorsport Search Close .cls-1{…" at bounding box center [761, 68] width 912 height 41
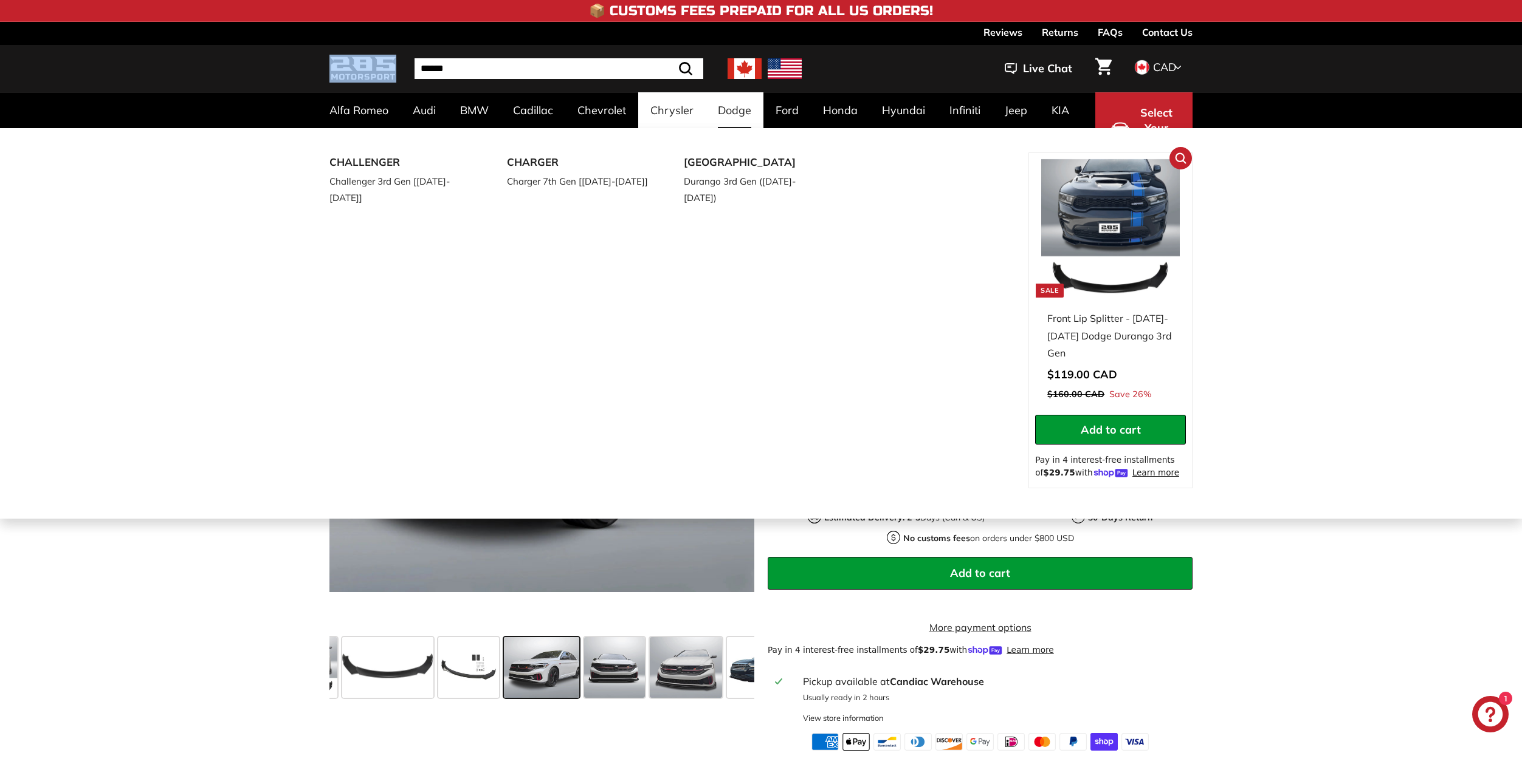
copy link
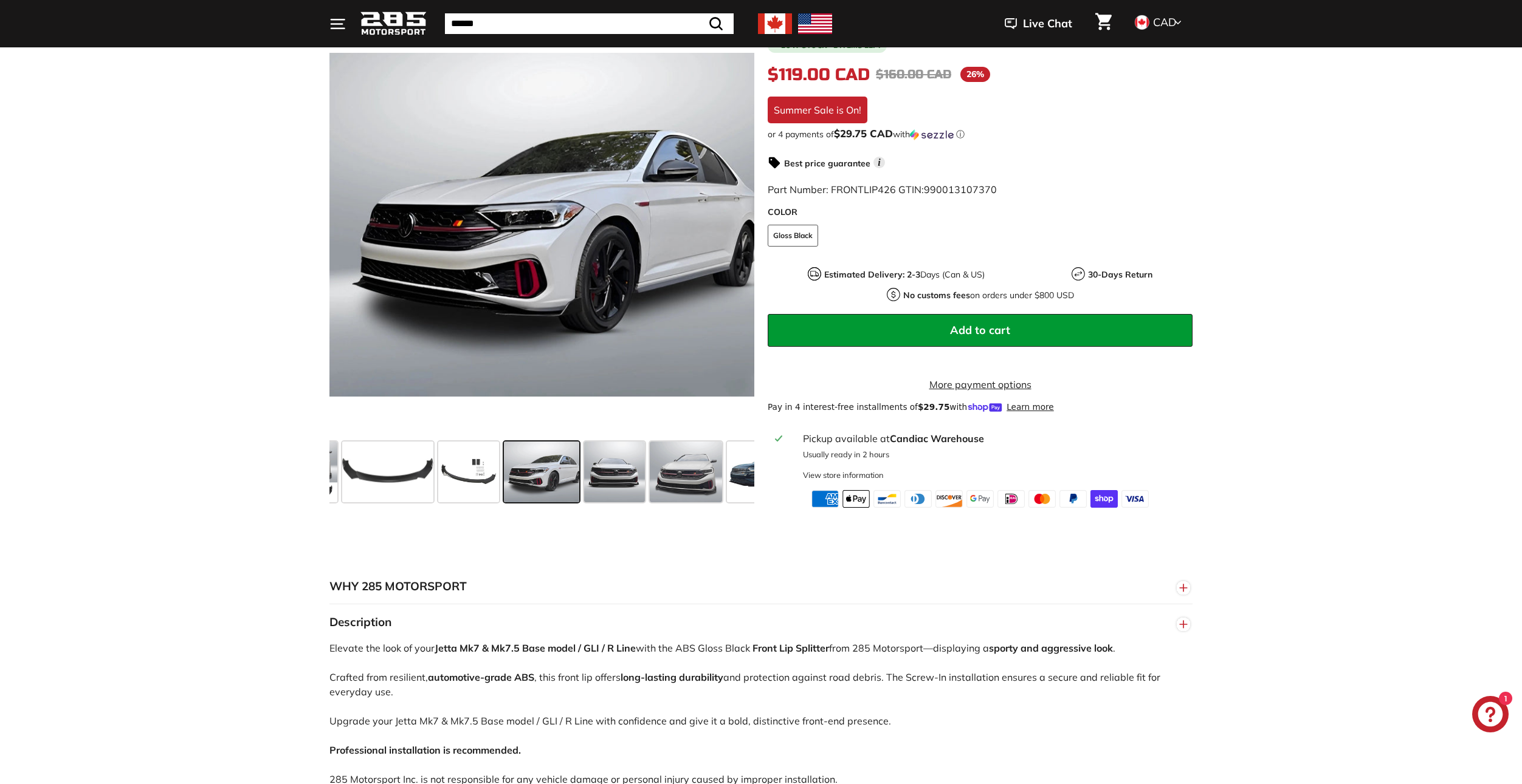
click at [1290, 374] on div ".cls-1{fill:none;stroke:#000;stroke-miterlimit:10;stroke-width:2px} .cls-1{fill…" at bounding box center [761, 233] width 1522 height 549
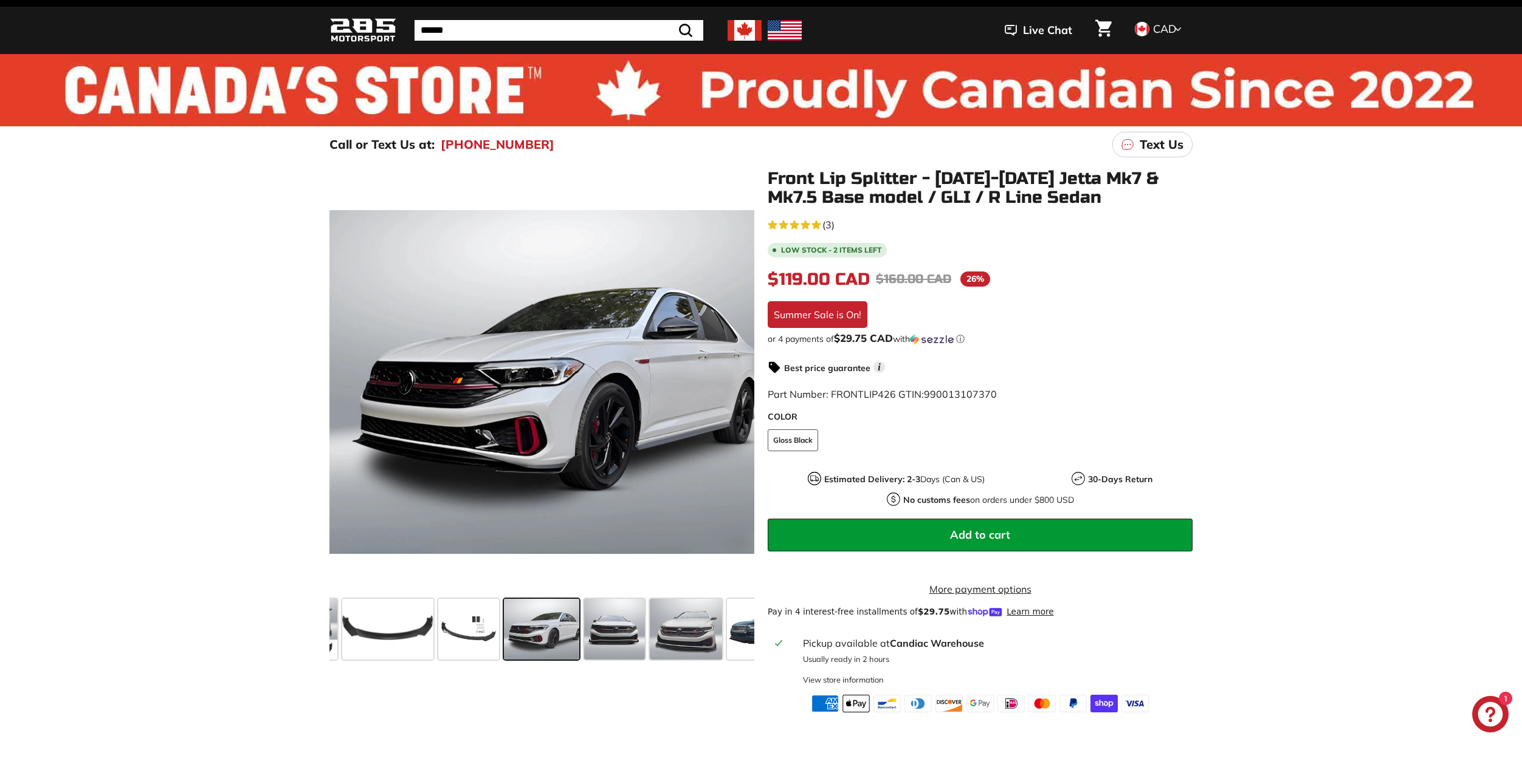
scroll to position [0, 0]
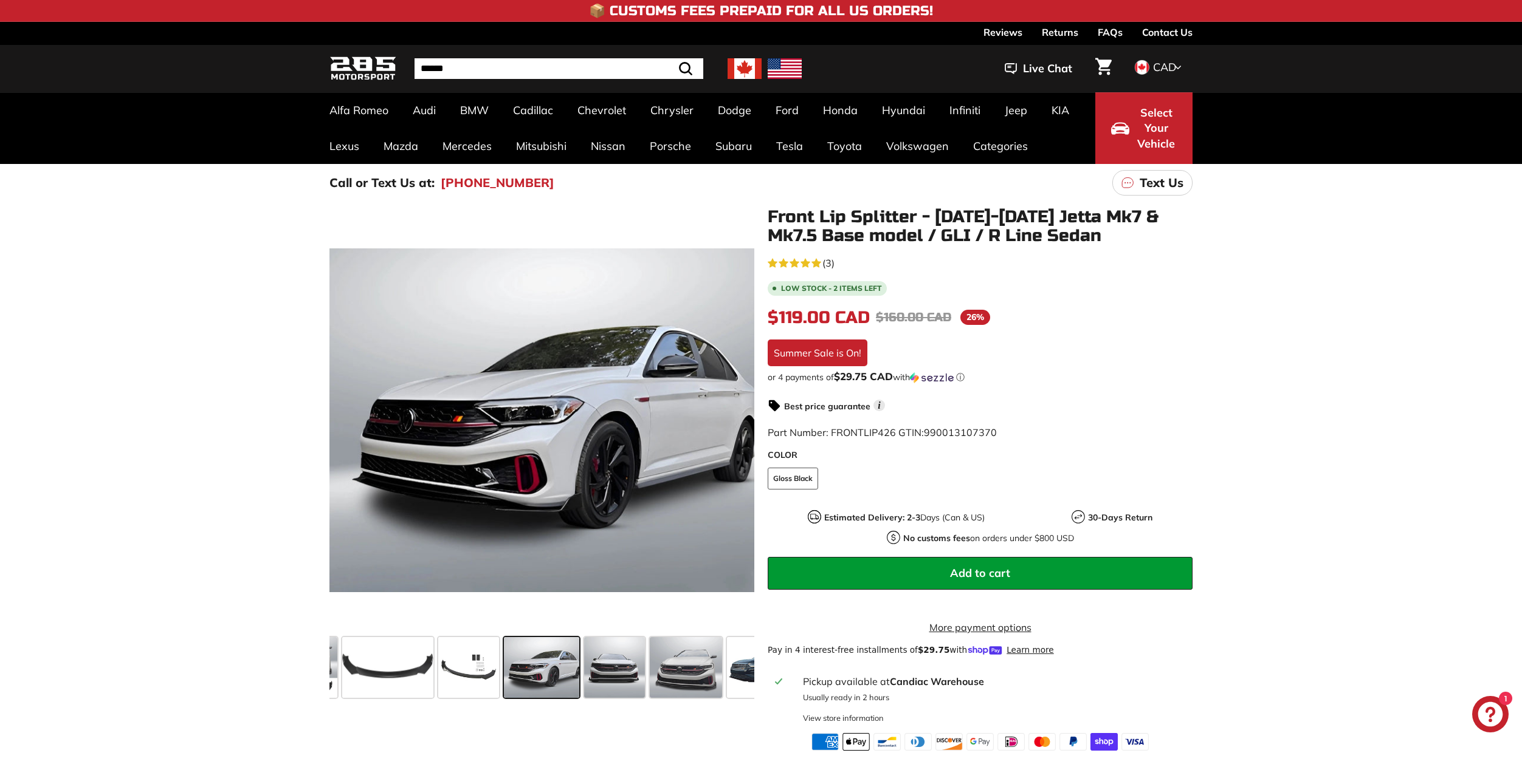
click at [1218, 464] on div ".cls-1{fill:none;stroke:#000;stroke-miterlimit:10;stroke-width:2px} .cls-1{fill…" at bounding box center [761, 476] width 1522 height 549
click at [1156, 572] on button "Add to cart" at bounding box center [980, 573] width 425 height 33
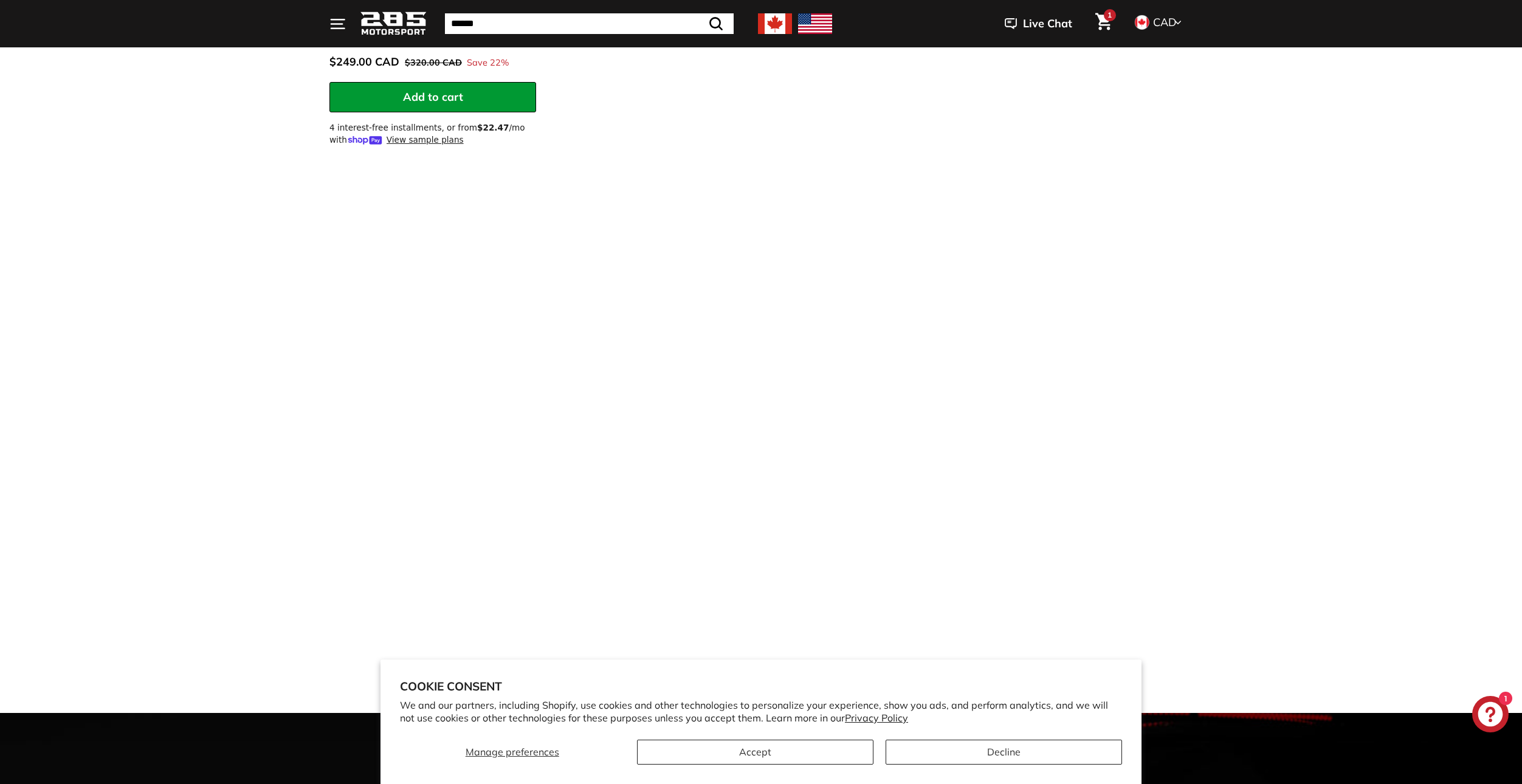
scroll to position [1154, 0]
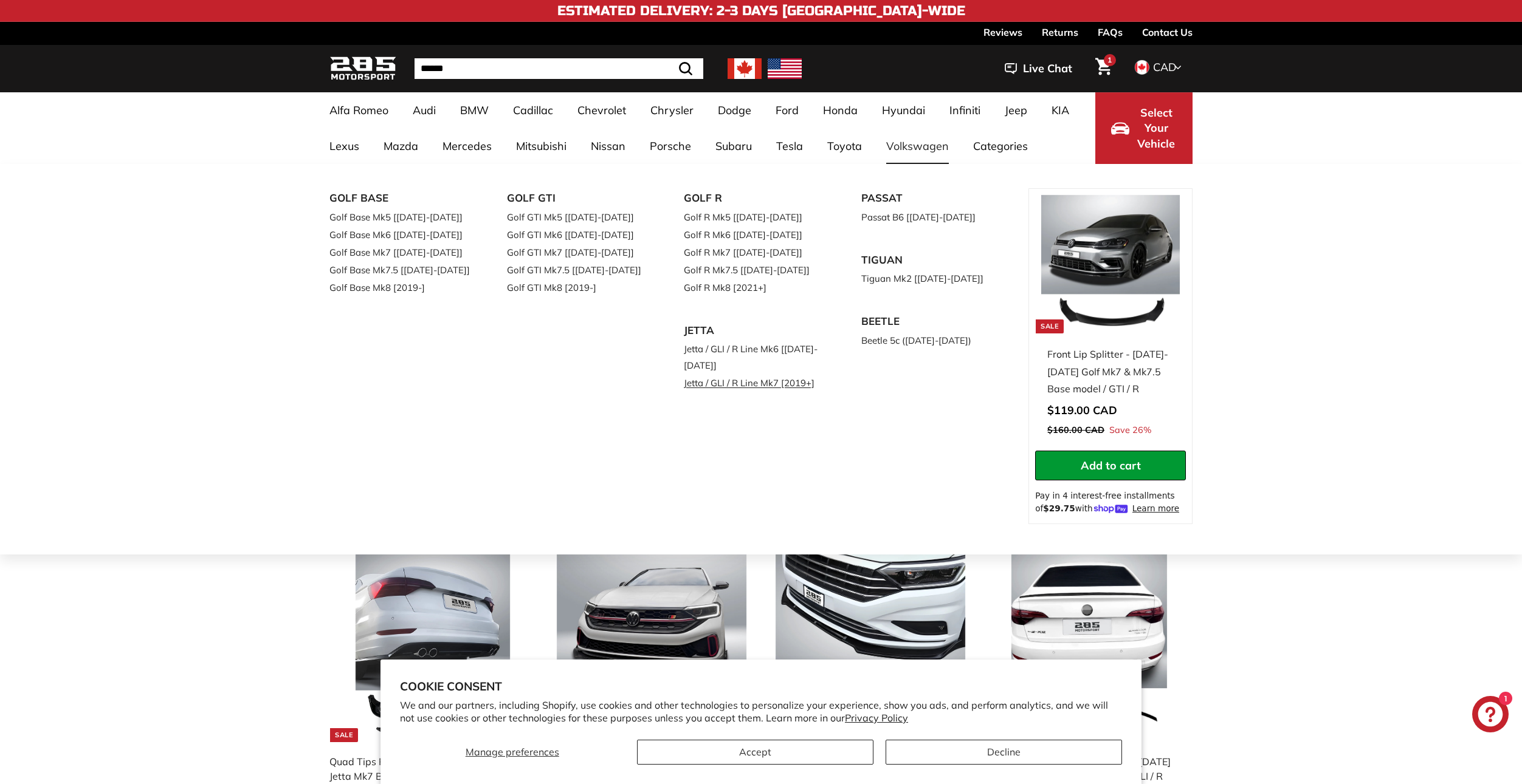
click at [777, 385] on link "Jetta / GLI / R Line Mk7 [2019+]" at bounding box center [756, 383] width 144 height 18
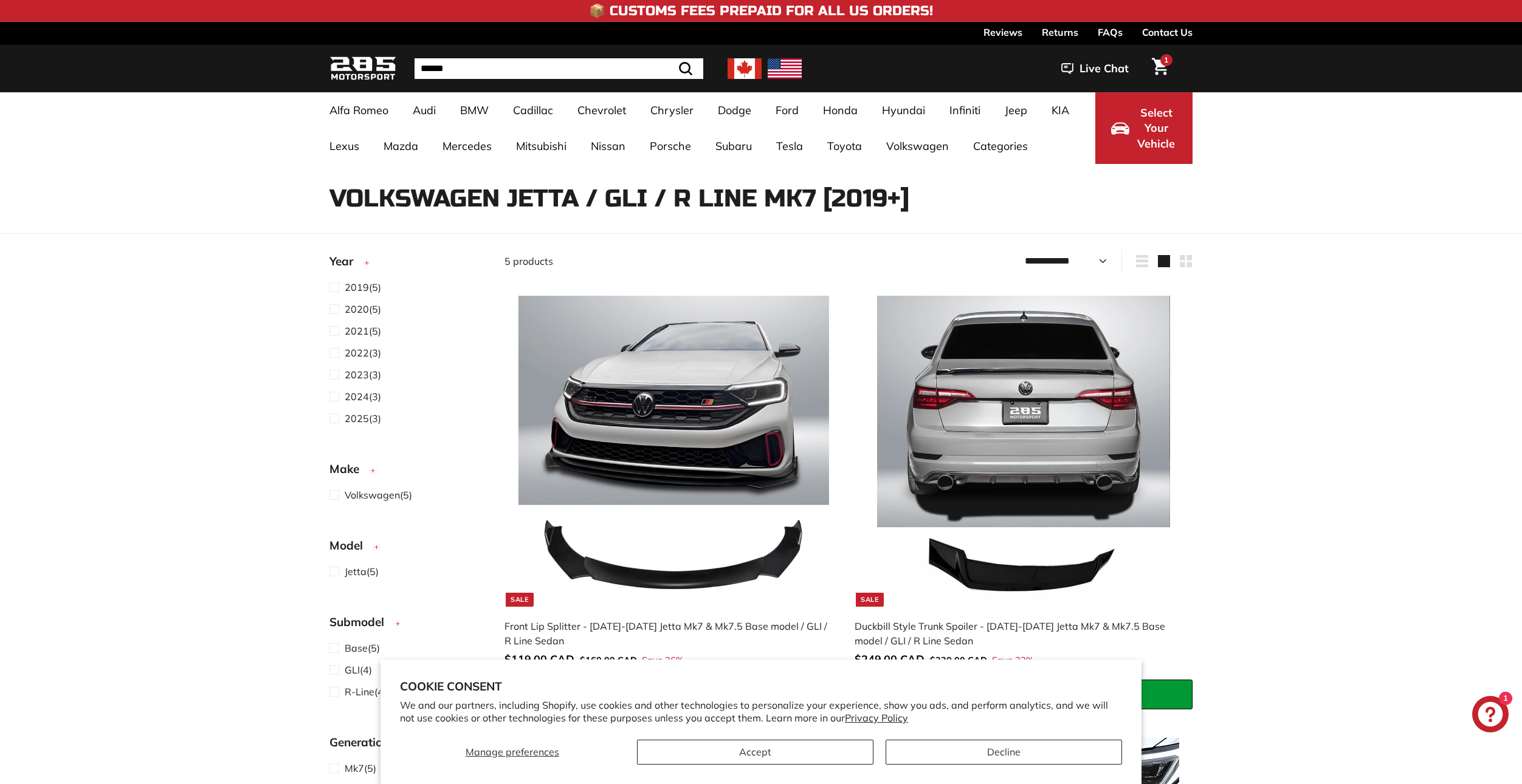
select select "**********"
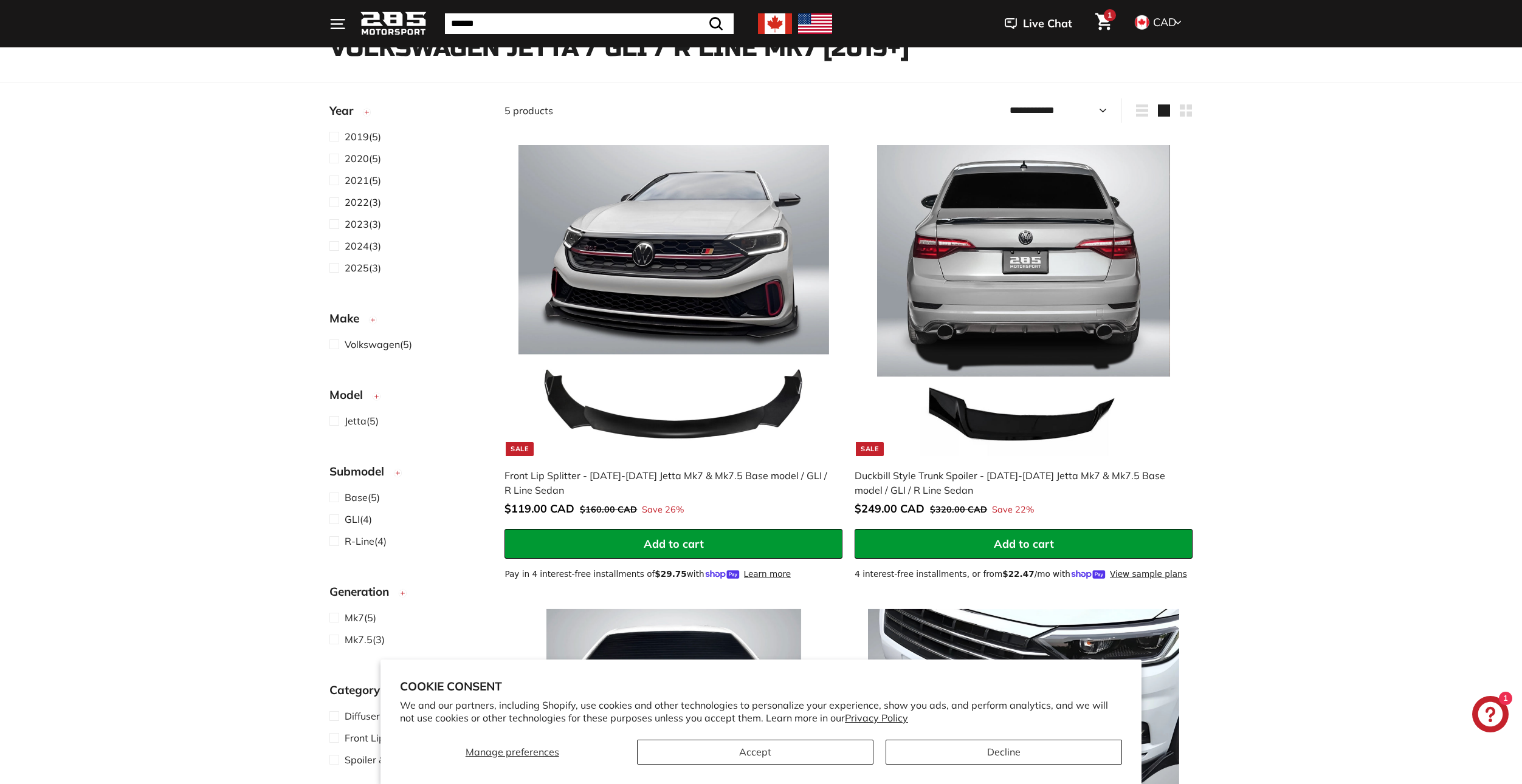
scroll to position [122, 0]
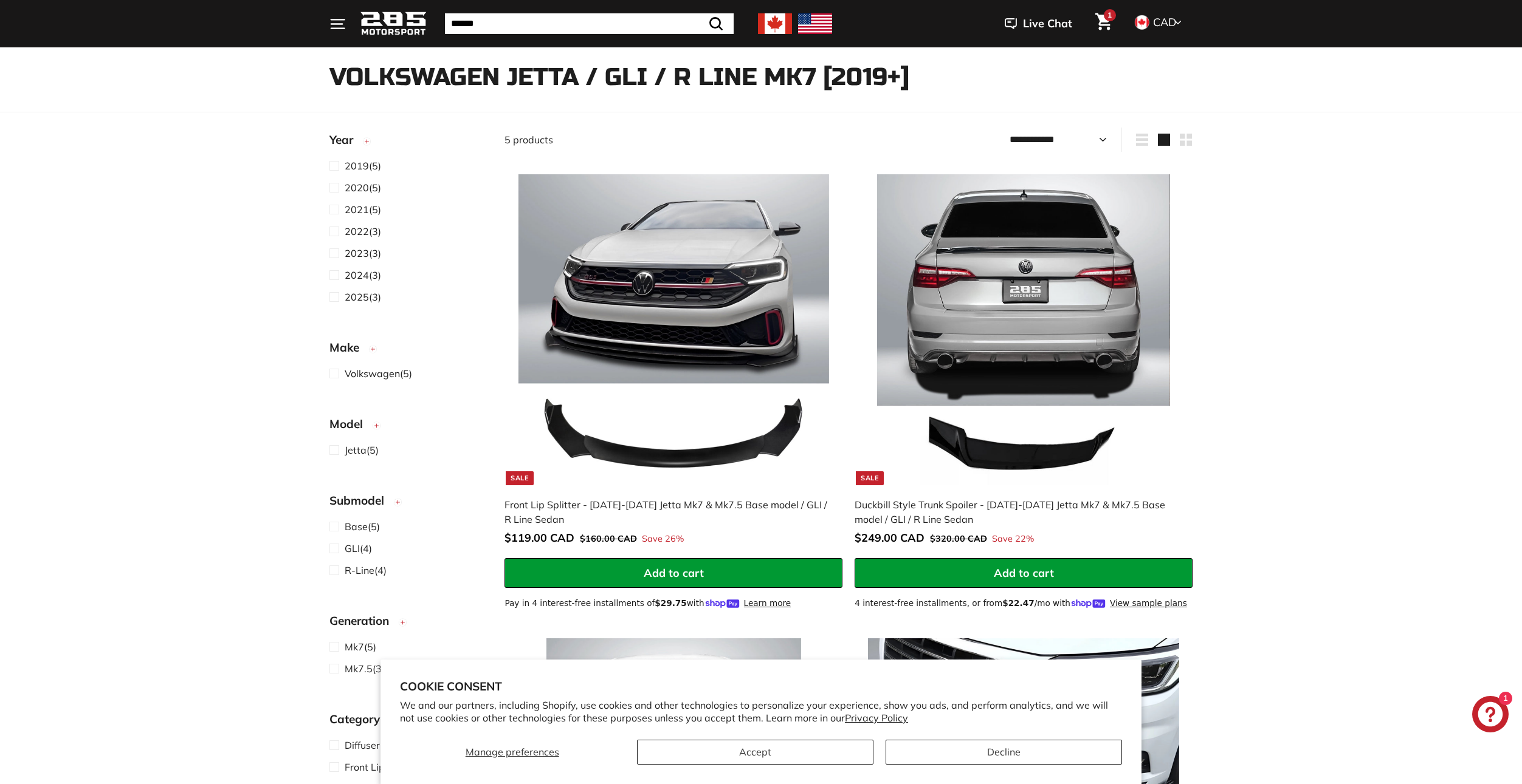
click at [1034, 745] on button "Decline" at bounding box center [1004, 752] width 237 height 25
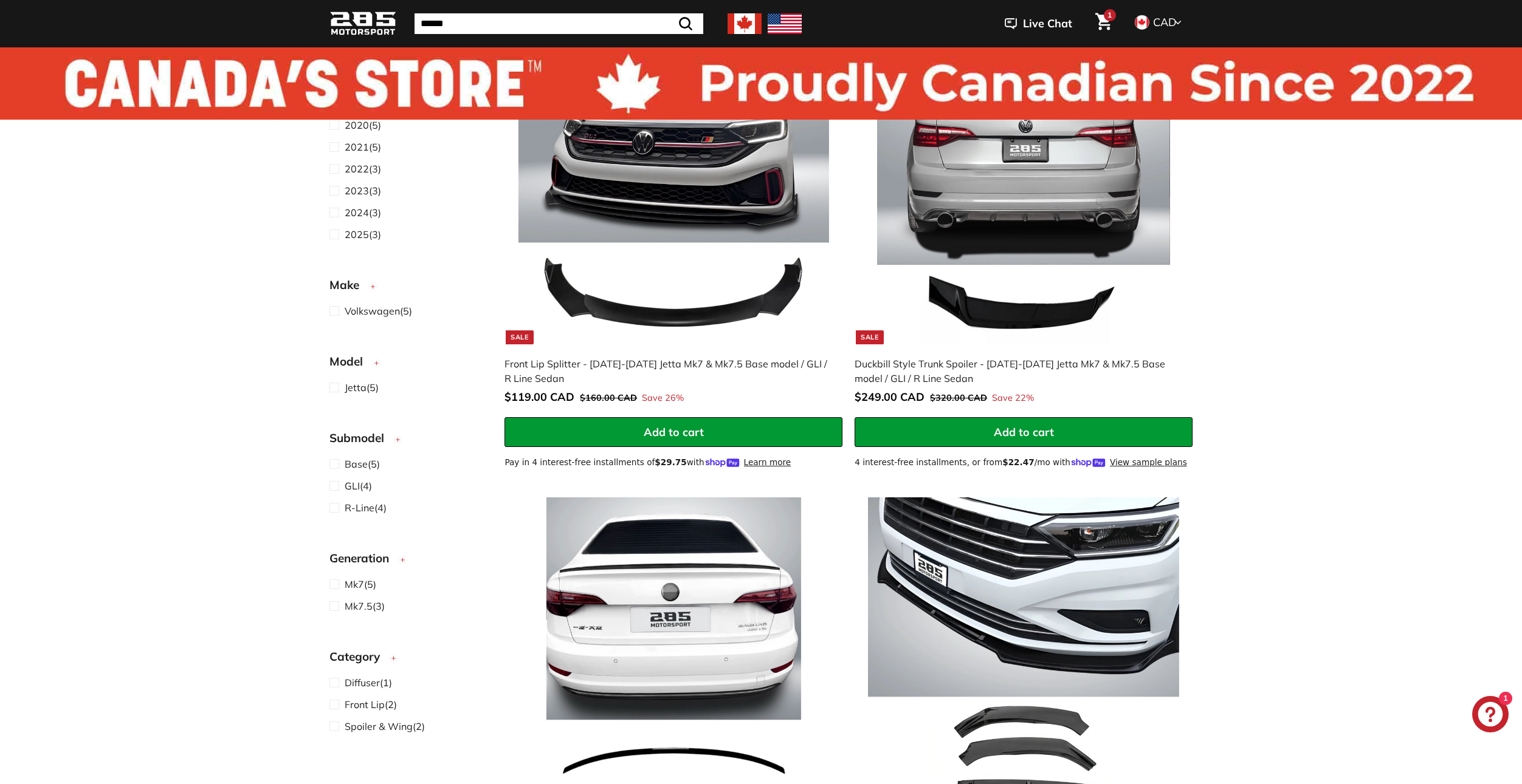
scroll to position [0, 0]
